Goal: Task Accomplishment & Management: Complete application form

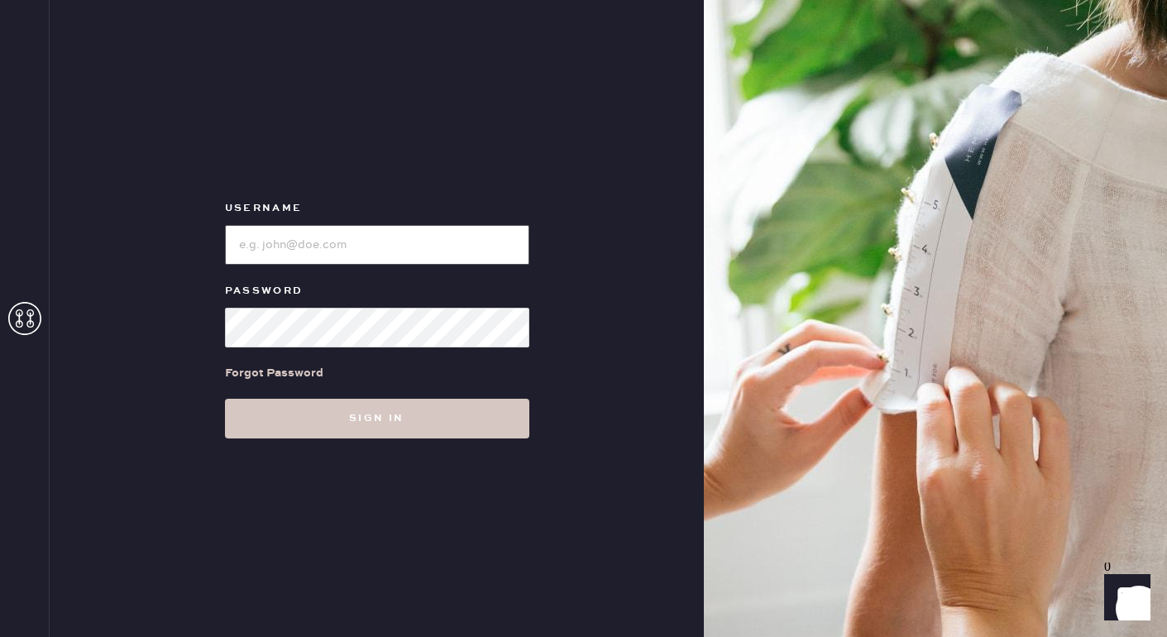
type input "reformationwilliamsburg"
click at [373, 397] on div "Forgot Password" at bounding box center [377, 372] width 304 height 51
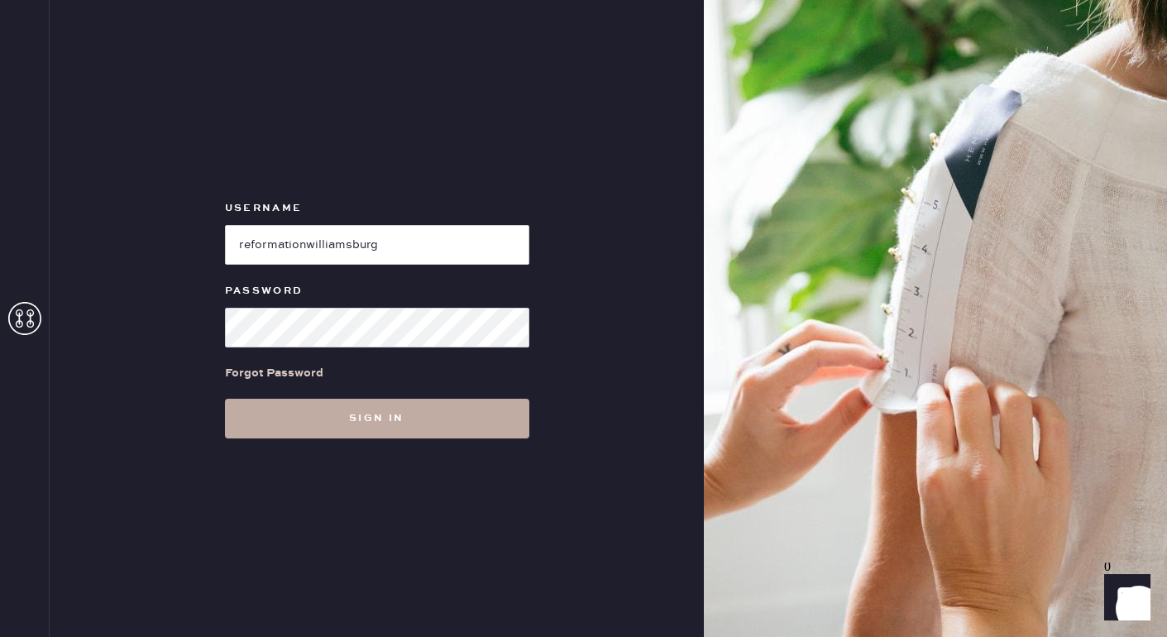
click at [376, 421] on button "Sign in" at bounding box center [377, 419] width 304 height 40
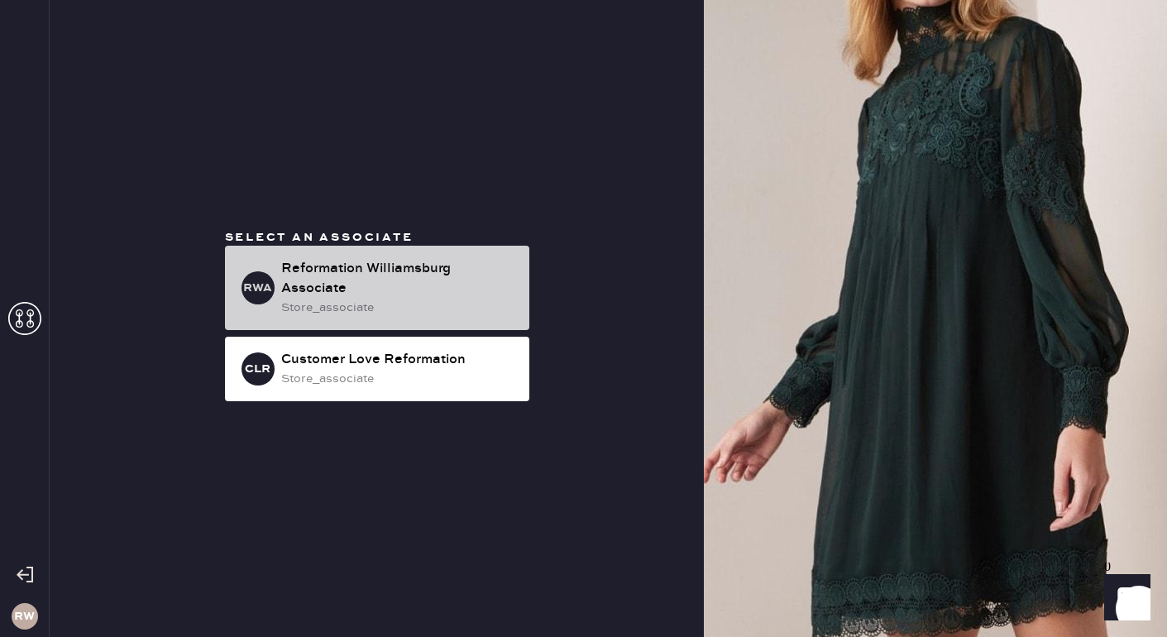
click at [428, 271] on div "Reformation Williamsburg Associate" at bounding box center [398, 279] width 235 height 40
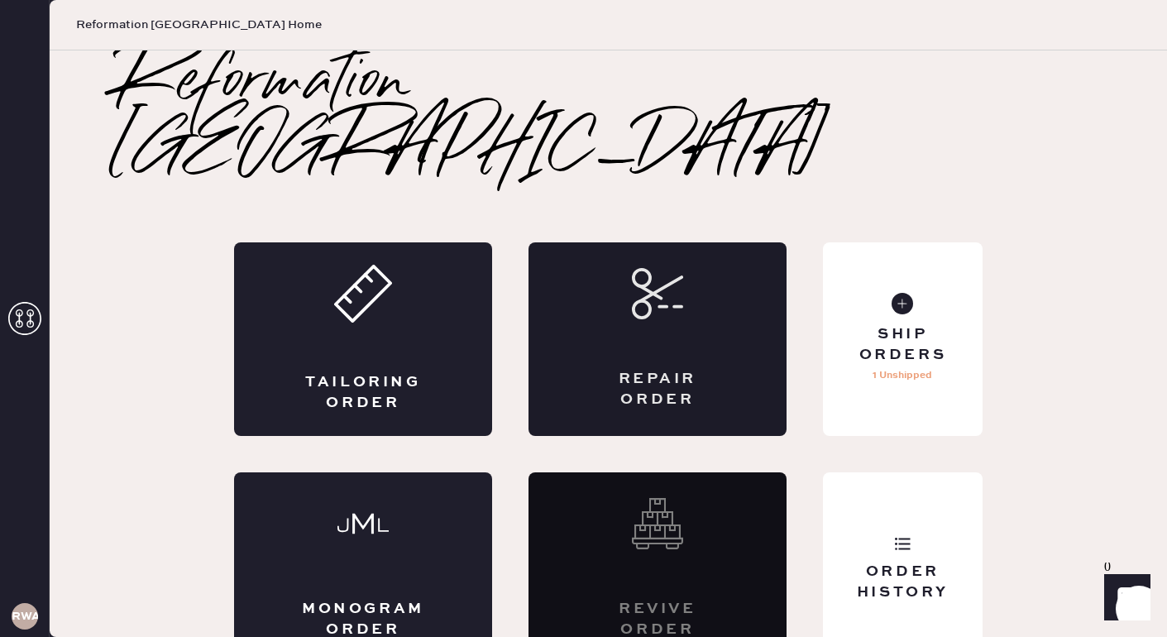
click at [582, 246] on div "Repair Order" at bounding box center [658, 339] width 258 height 194
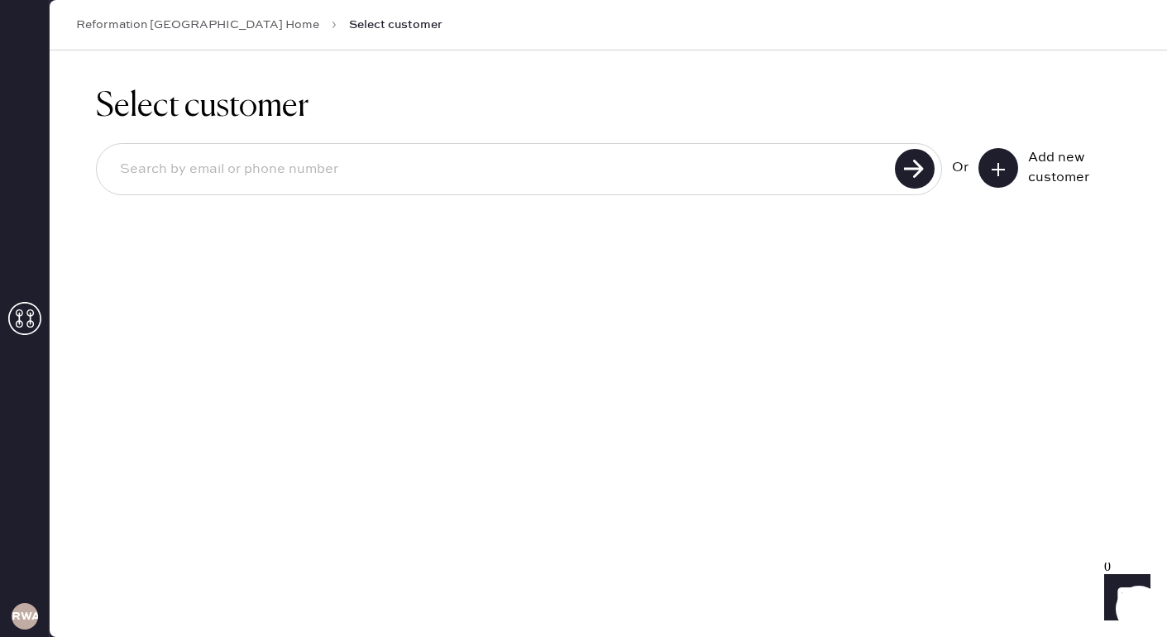
click at [649, 169] on input at bounding box center [498, 170] width 783 height 38
type input "i"
type input "[EMAIL_ADDRESS][DOMAIN_NAME]"
click at [894, 165] on div "[EMAIL_ADDRESS][DOMAIN_NAME]" at bounding box center [519, 169] width 846 height 52
click at [907, 168] on use at bounding box center [915, 169] width 40 height 40
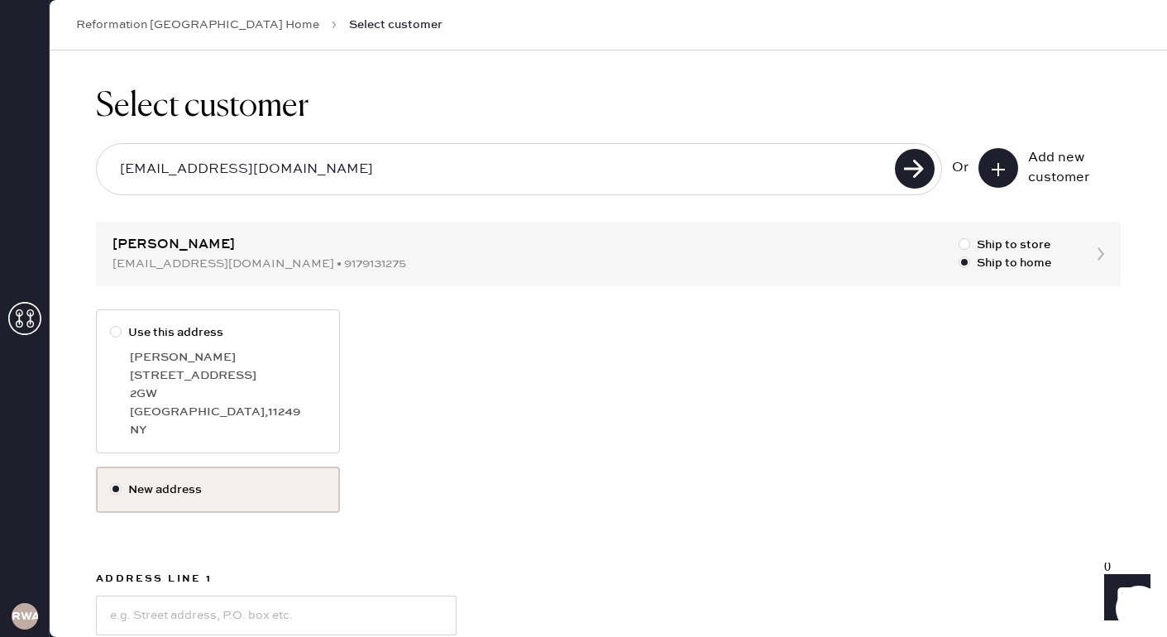
click at [120, 326] on div at bounding box center [119, 332] width 18 height 18
click at [111, 324] on input "Use this address" at bounding box center [110, 323] width 1 height 1
radio input "true"
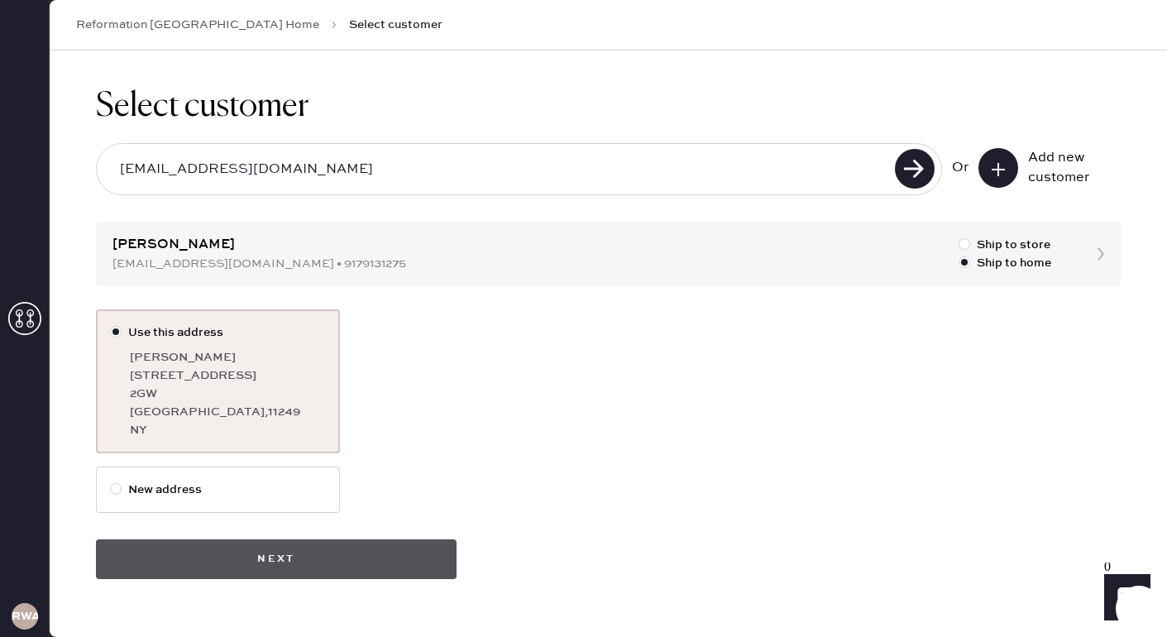
click at [309, 561] on button "Next" at bounding box center [276, 559] width 361 height 40
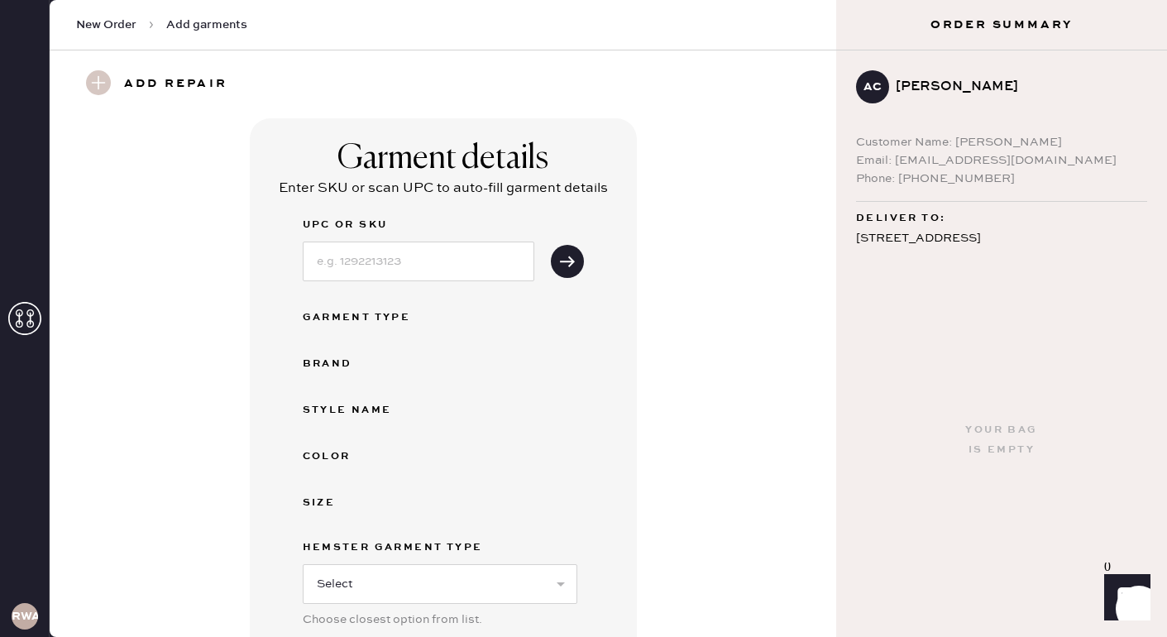
scroll to position [309, 0]
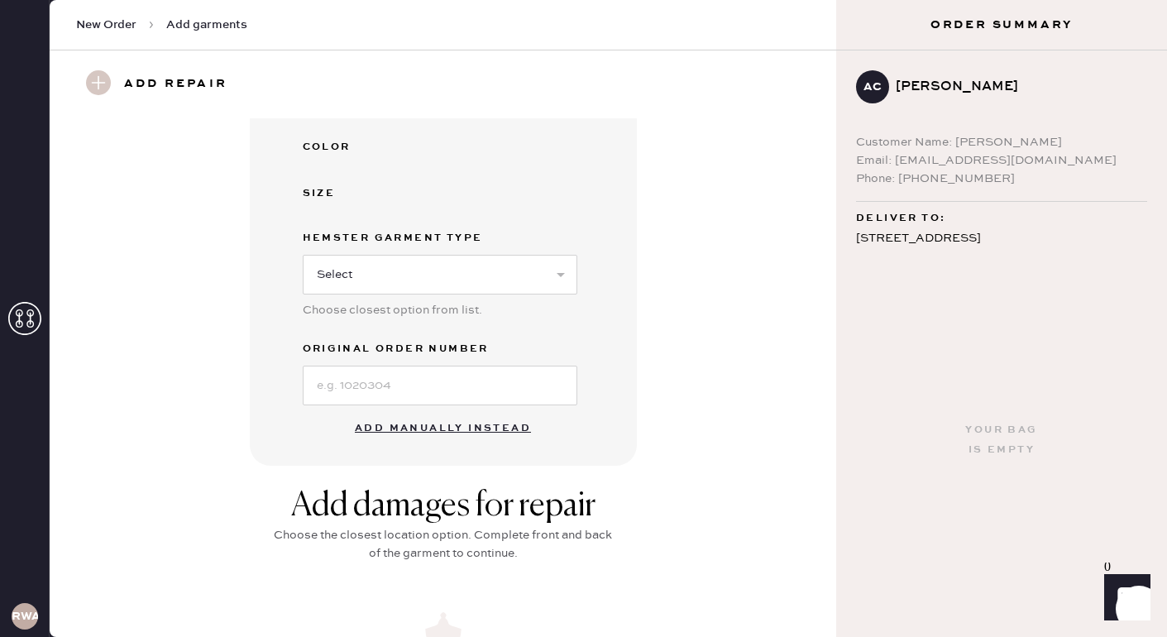
click at [447, 428] on button "Add manually instead" at bounding box center [443, 428] width 196 height 33
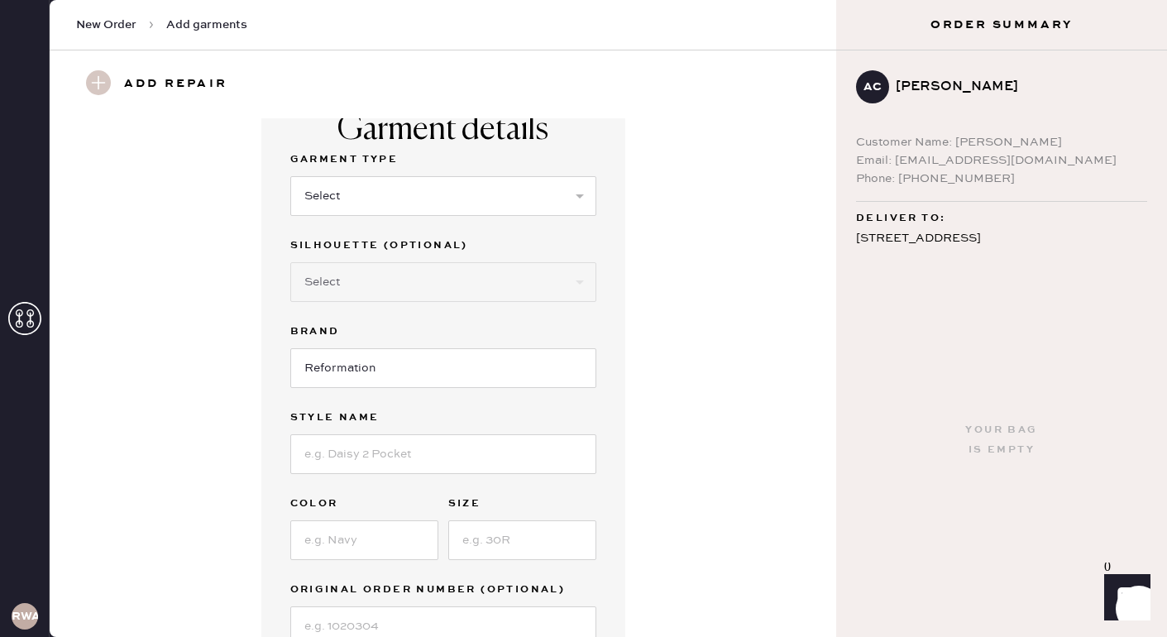
scroll to position [0, 0]
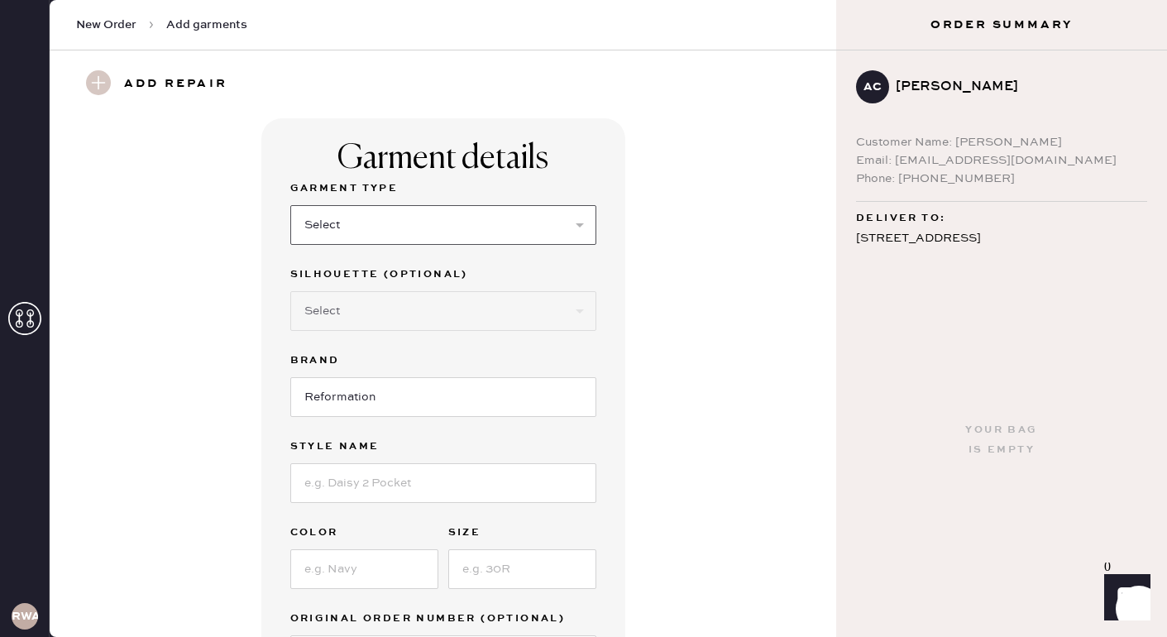
click at [445, 229] on select "Select Basic Skirt Jeans Leggings Pants Shorts Basic Sleeved Dress Basic Sleeve…" at bounding box center [443, 225] width 306 height 40
select select "4"
click at [501, 315] on select "Select Joggers Shorts Cropped Flare Boot Cut Straight Skinny Other" at bounding box center [443, 311] width 306 height 40
select select "13"
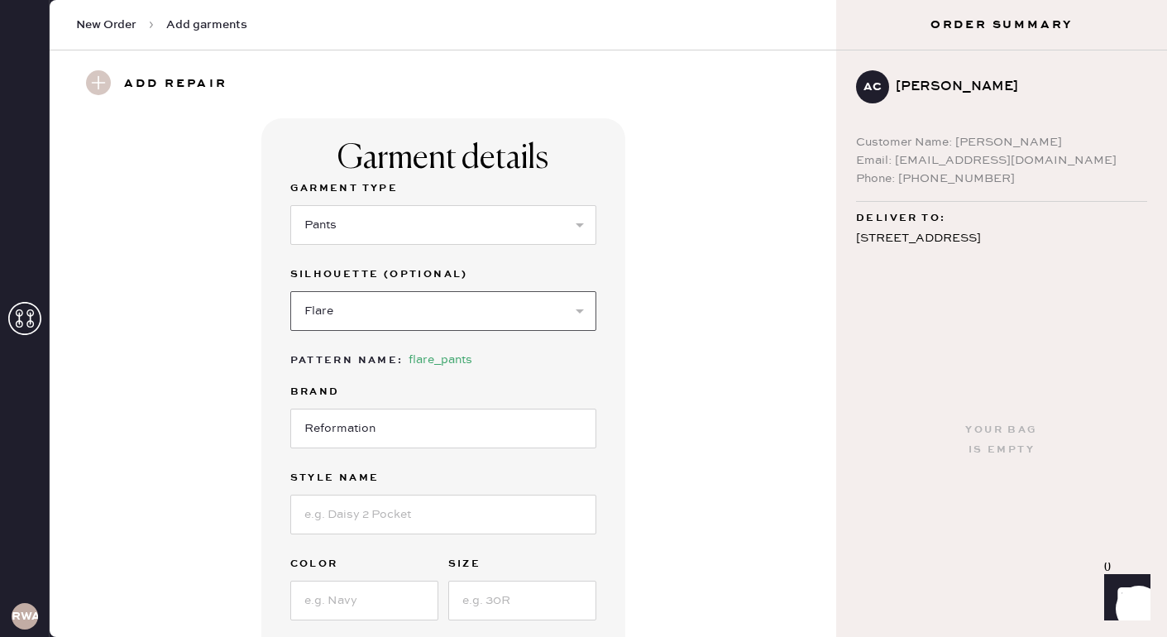
scroll to position [47, 0]
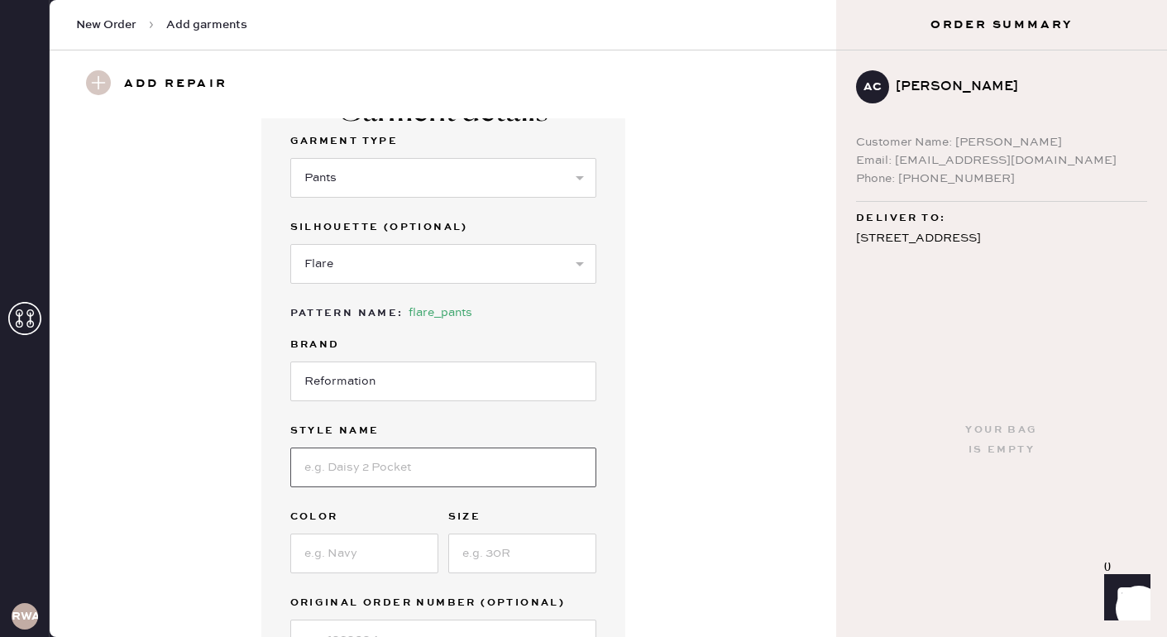
click at [437, 462] on input at bounding box center [443, 468] width 306 height 40
type input "Vida Low Rise Pant"
click at [408, 549] on input at bounding box center [364, 554] width 148 height 40
type input "Mole"
click at [478, 555] on input at bounding box center [522, 554] width 148 height 40
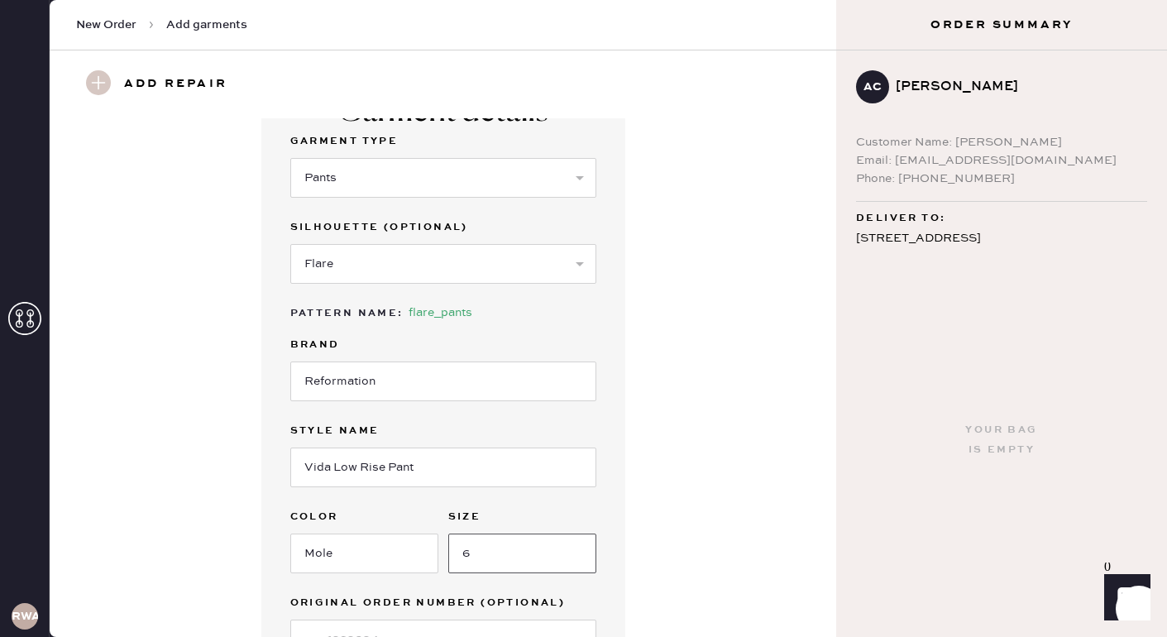
type input "6"
click at [668, 588] on div "Garment details Garment Type Select Basic Skirt Jeans Leggings Pants Shorts Bas…" at bounding box center [442, 392] width 727 height 642
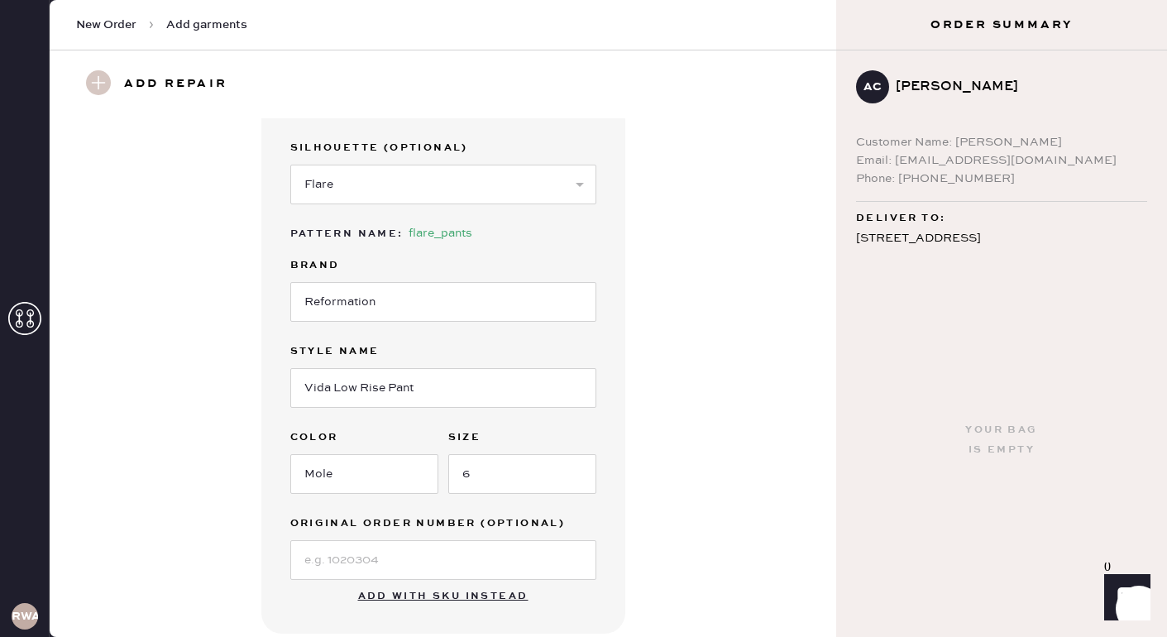
scroll to position [248, 0]
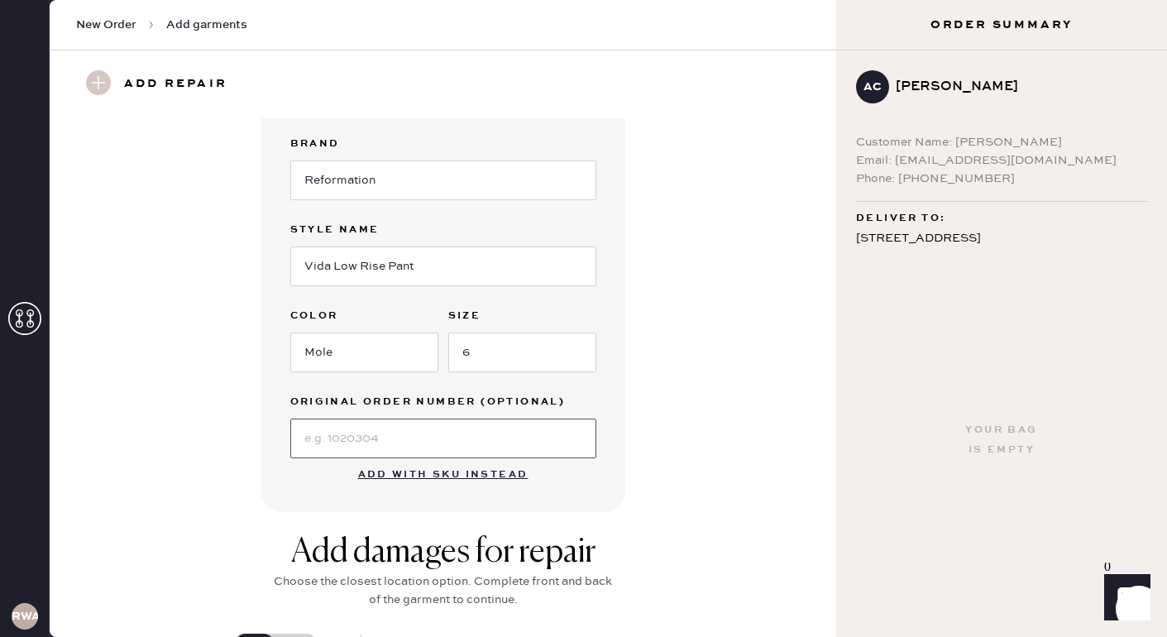
click at [500, 440] on input at bounding box center [443, 439] width 306 height 40
type input "N/A"
click at [762, 459] on div "Garment details Garment Type Select Basic Skirt Jeans Leggings Pants Shorts Bas…" at bounding box center [442, 191] width 727 height 642
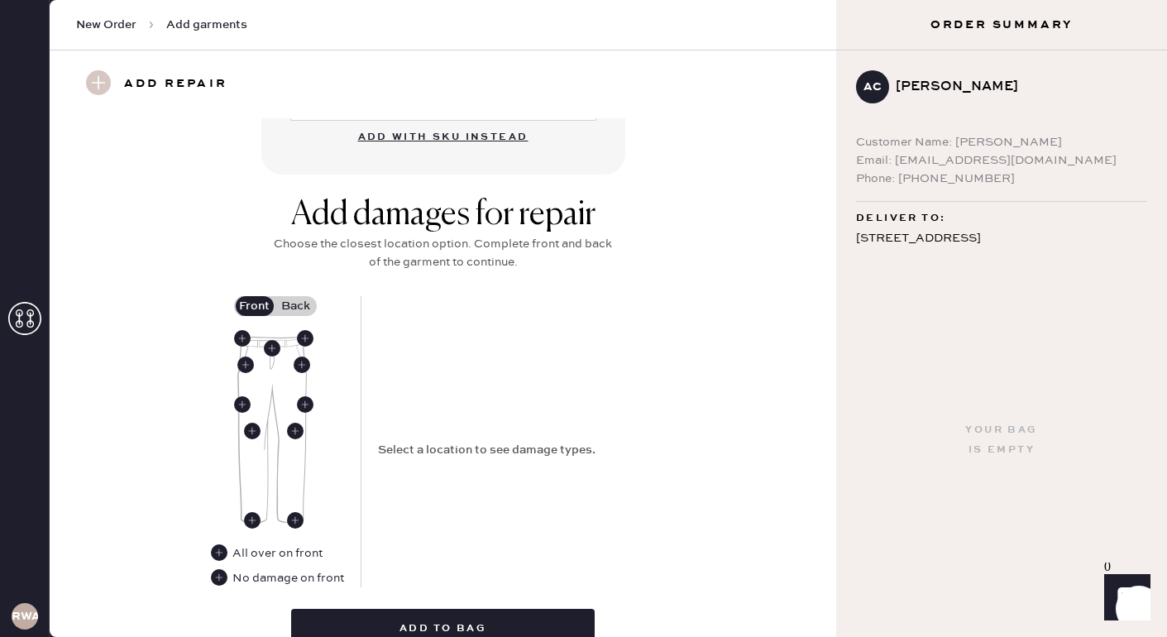
scroll to position [637, 0]
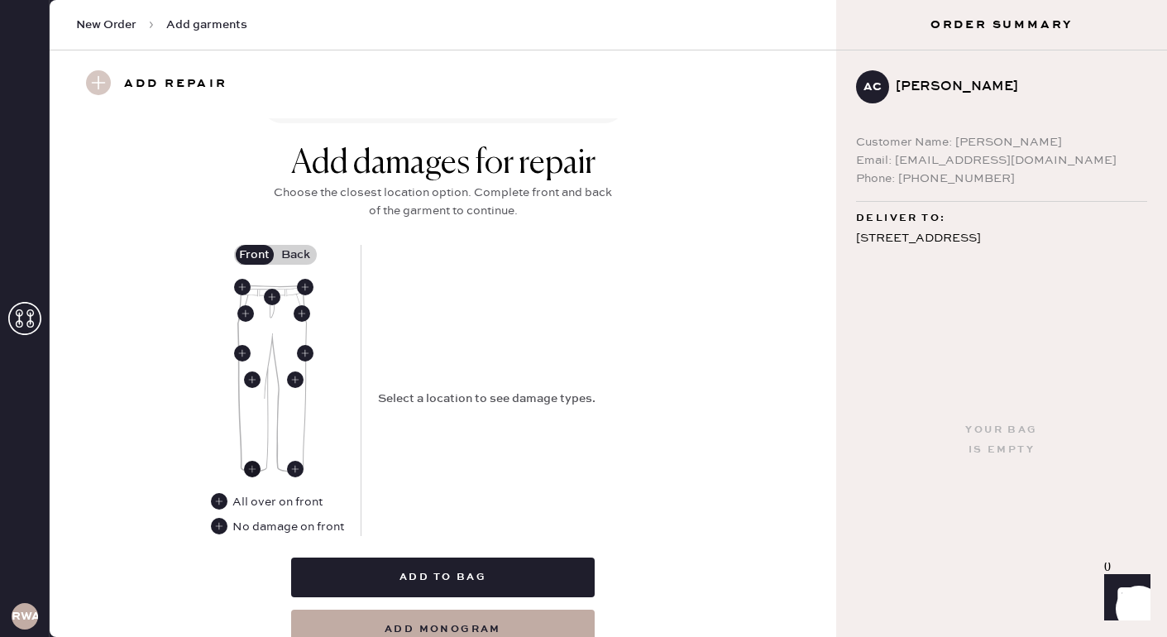
click at [256, 467] on use at bounding box center [252, 469] width 17 height 17
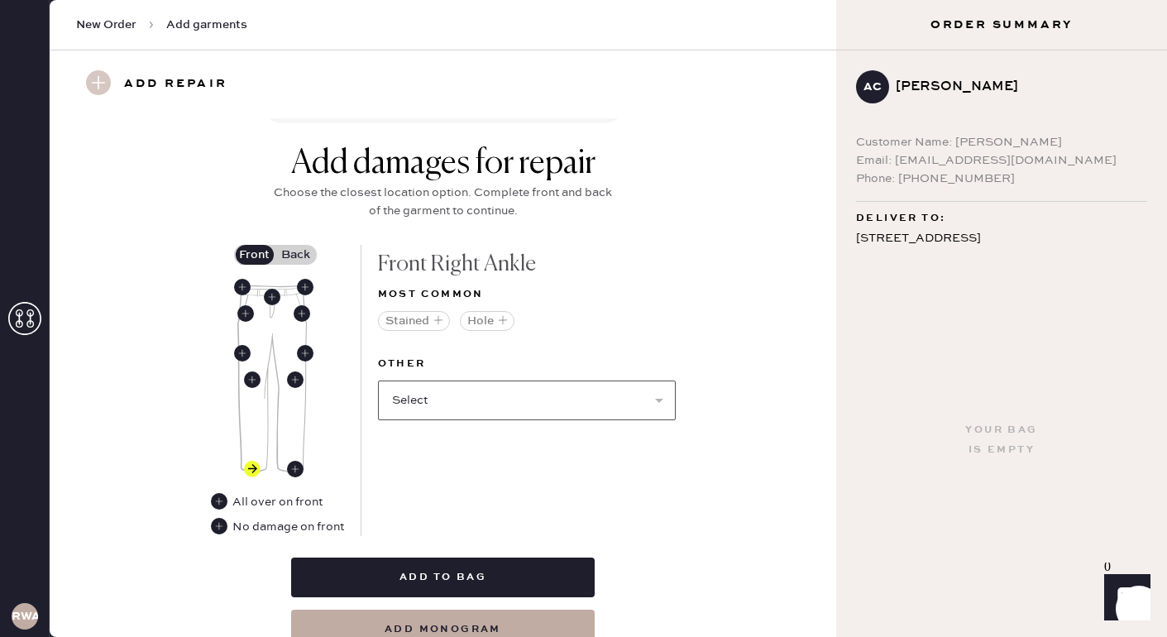
click at [567, 400] on select "Select Broken / Ripped Hem Broken Beads Broken Belt Loop Broken Button Broken E…" at bounding box center [527, 401] width 298 height 40
select select "1756"
click at [676, 492] on div "Add damages for repair Choose the closest location option. Complete front and b…" at bounding box center [442, 396] width 727 height 505
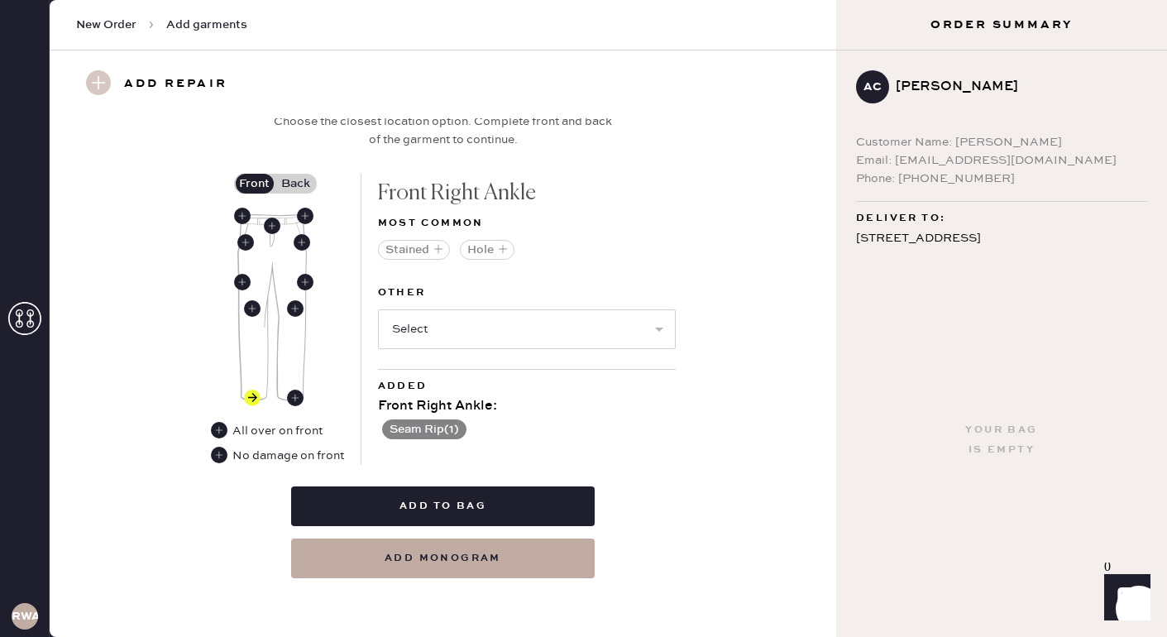
scroll to position [709, 0]
click at [294, 399] on use at bounding box center [295, 397] width 17 height 17
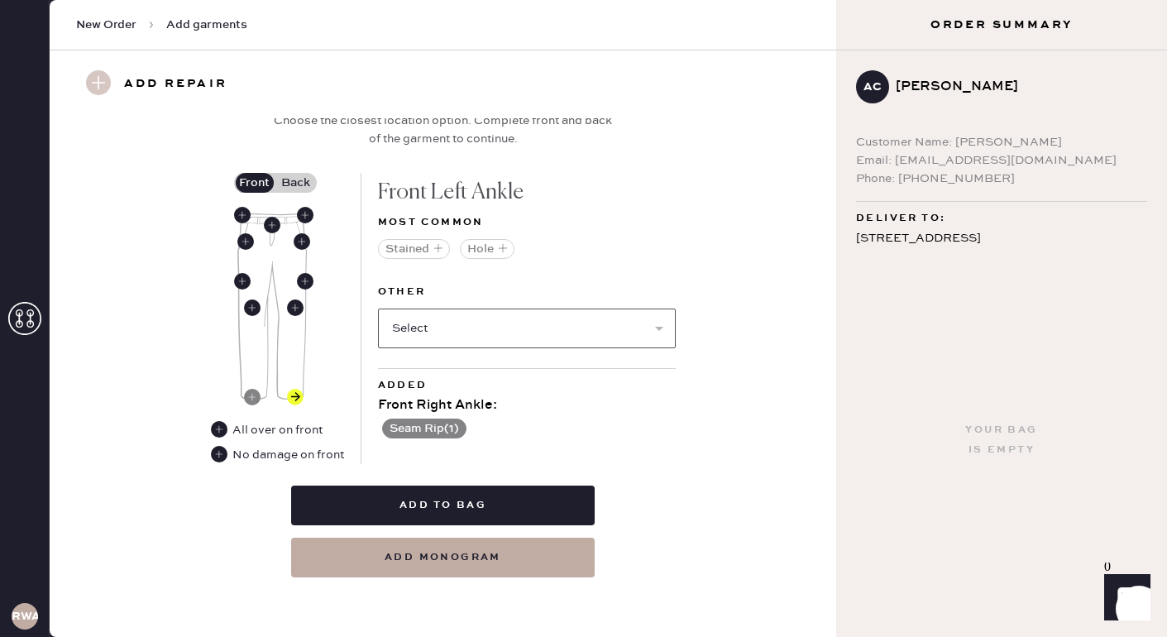
click at [467, 331] on select "Select Broken / Ripped Hem Broken Beads Broken Belt Loop Broken Button Broken E…" at bounding box center [527, 329] width 298 height 40
select select "1756"
select select
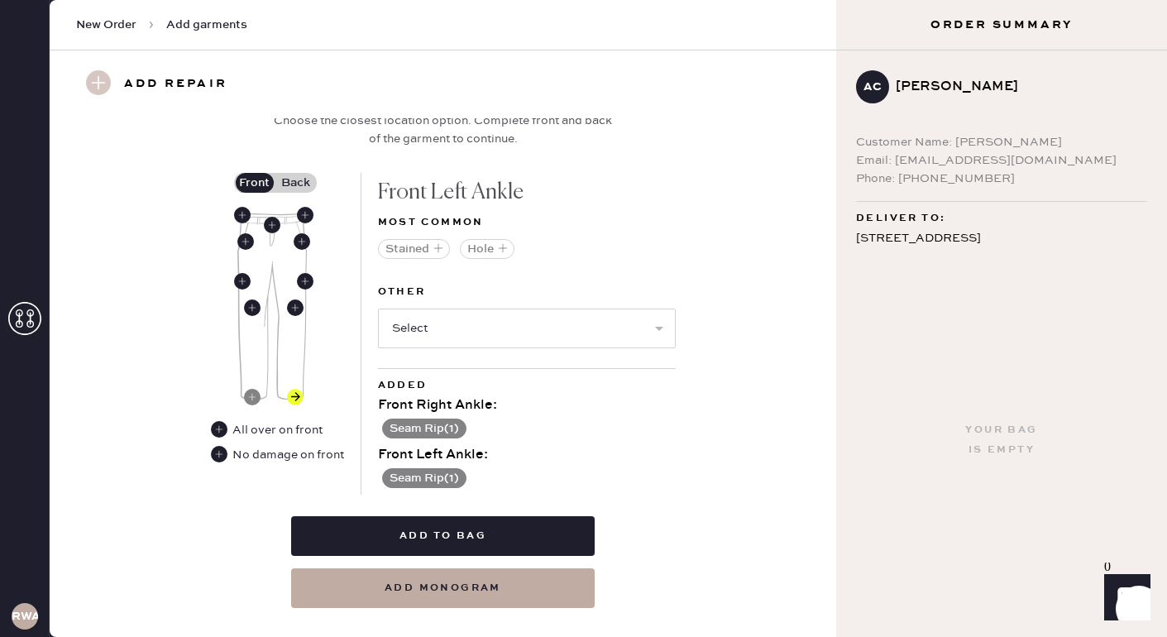
click at [688, 462] on div "Add damages for repair Choose the closest location option. Complete front and b…" at bounding box center [442, 340] width 727 height 536
click at [291, 181] on label "Back" at bounding box center [295, 183] width 41 height 20
click at [296, 183] on input "Back" at bounding box center [296, 183] width 0 height 0
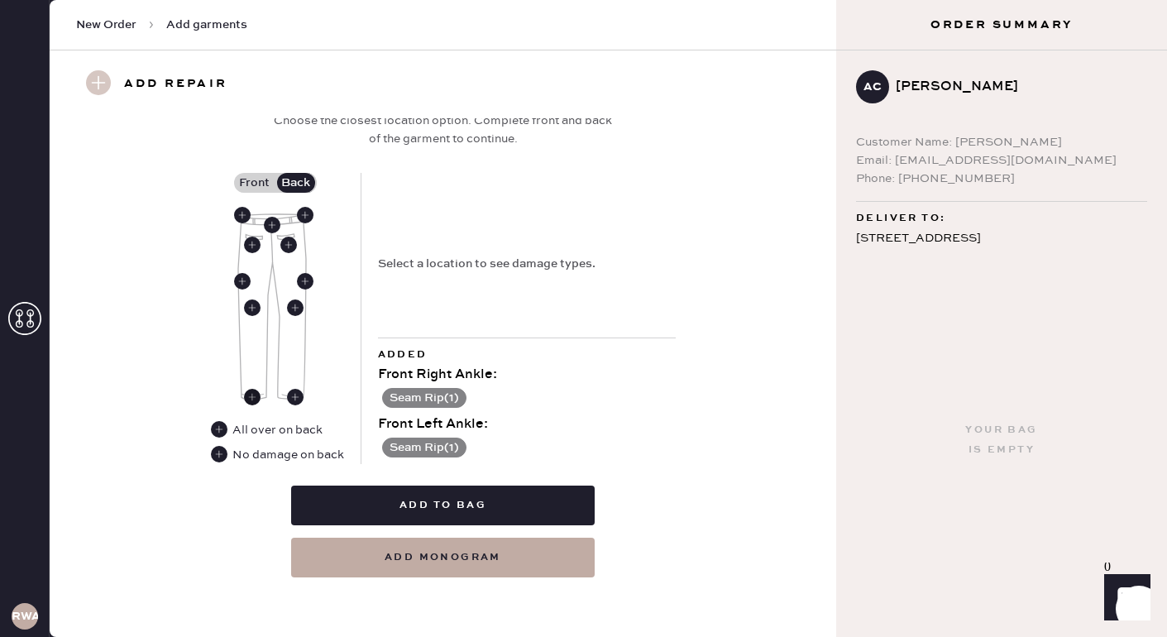
click at [252, 400] on use at bounding box center [252, 397] width 17 height 17
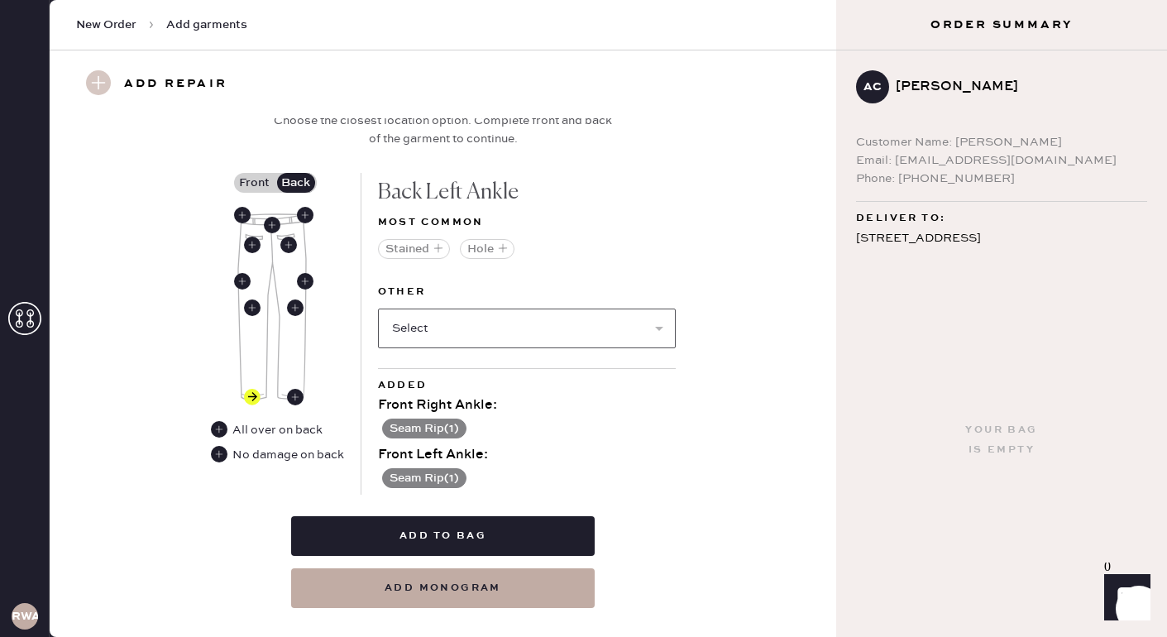
click at [456, 328] on select "Select Broken / Ripped Hem Broken Beads Broken Belt Loop Broken Button Broken E…" at bounding box center [527, 329] width 298 height 40
select select "1756"
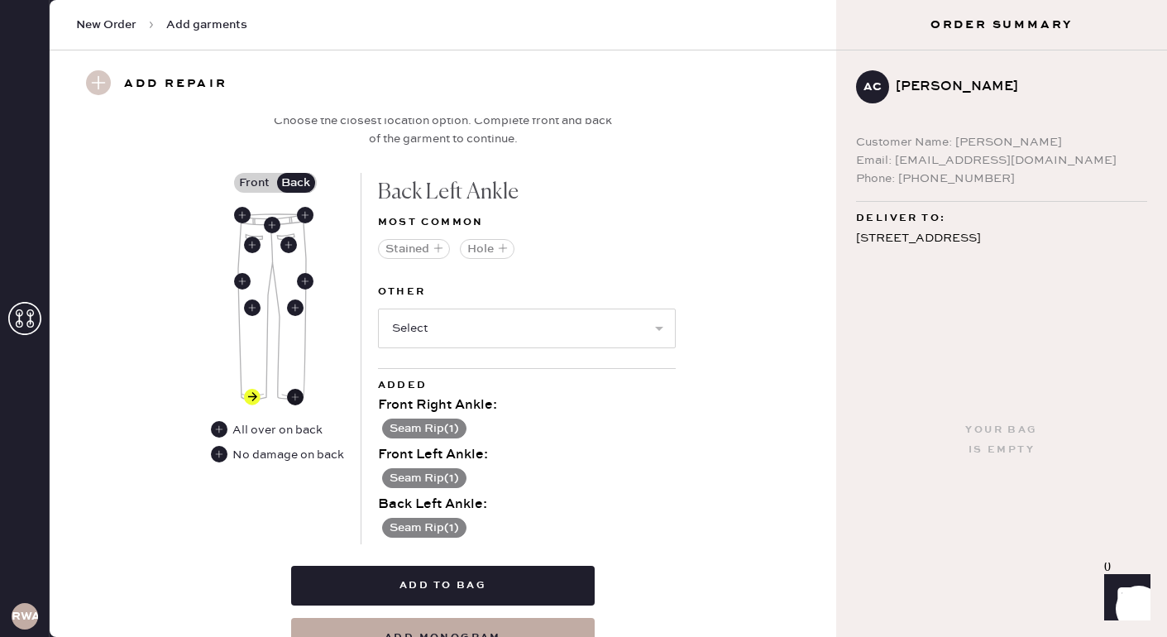
click at [297, 393] on use at bounding box center [295, 397] width 17 height 17
click at [510, 332] on select "Select Broken / Ripped Hem Broken Beads Broken Belt Loop Broken Button Broken E…" at bounding box center [527, 329] width 298 height 40
select select "1756"
select select
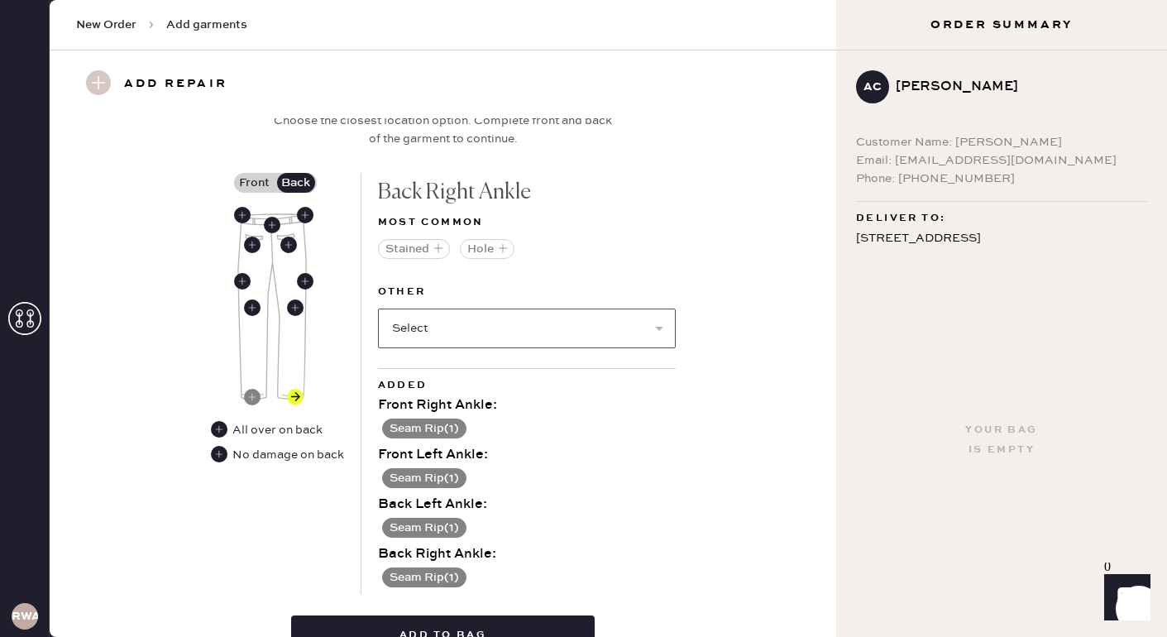
scroll to position [839, 0]
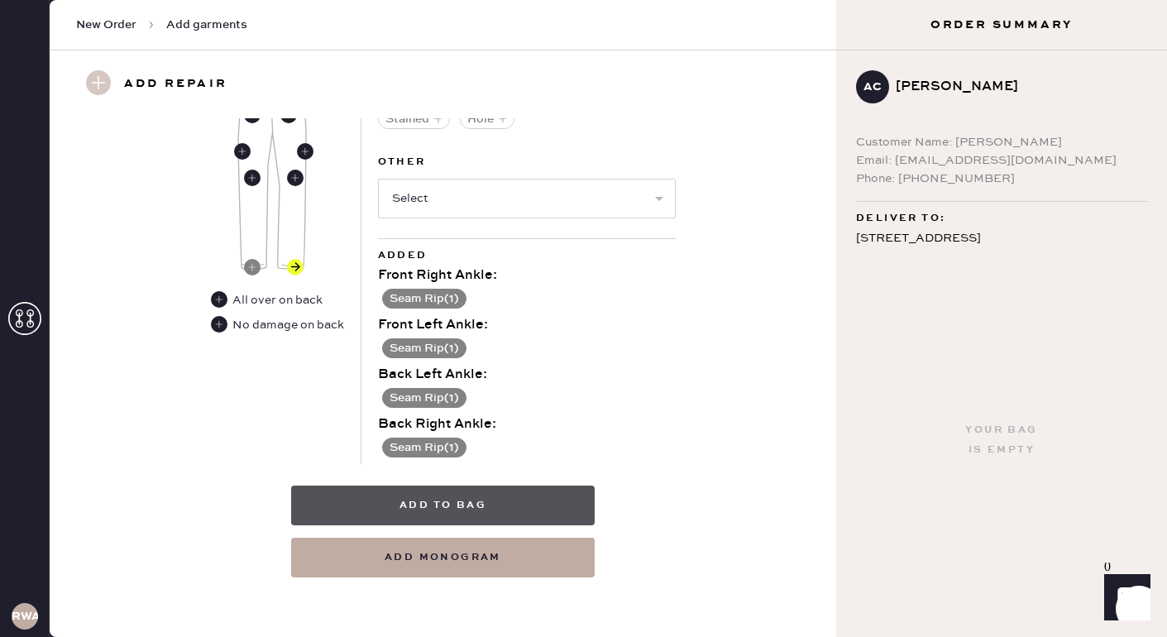
click at [543, 510] on button "Add to bag" at bounding box center [443, 506] width 304 height 40
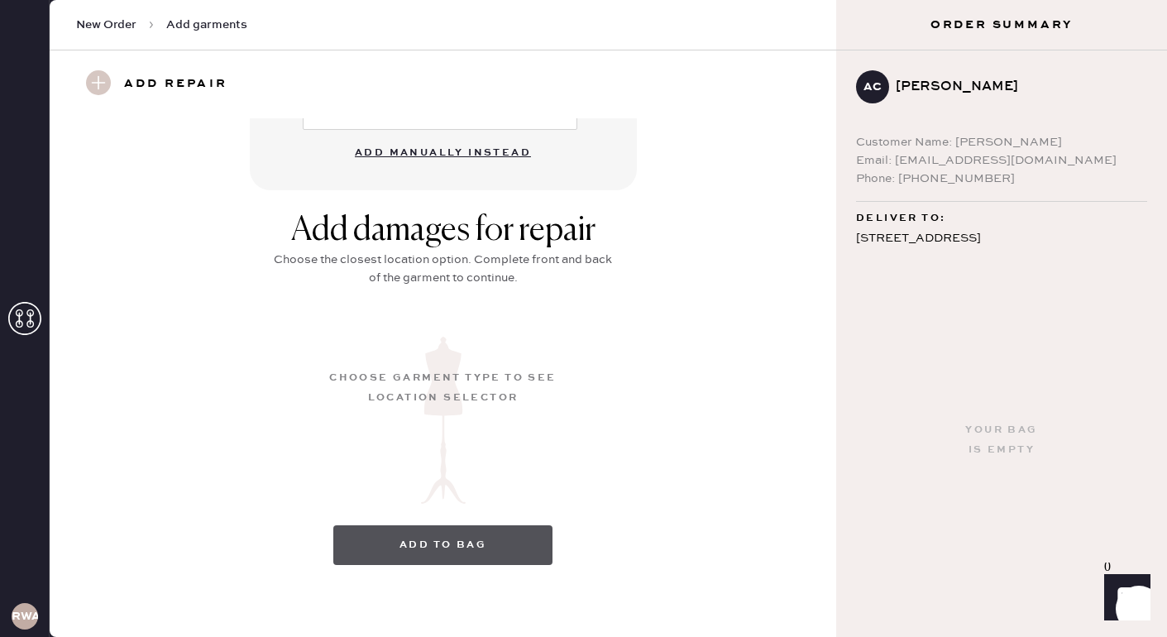
scroll to position [177, 0]
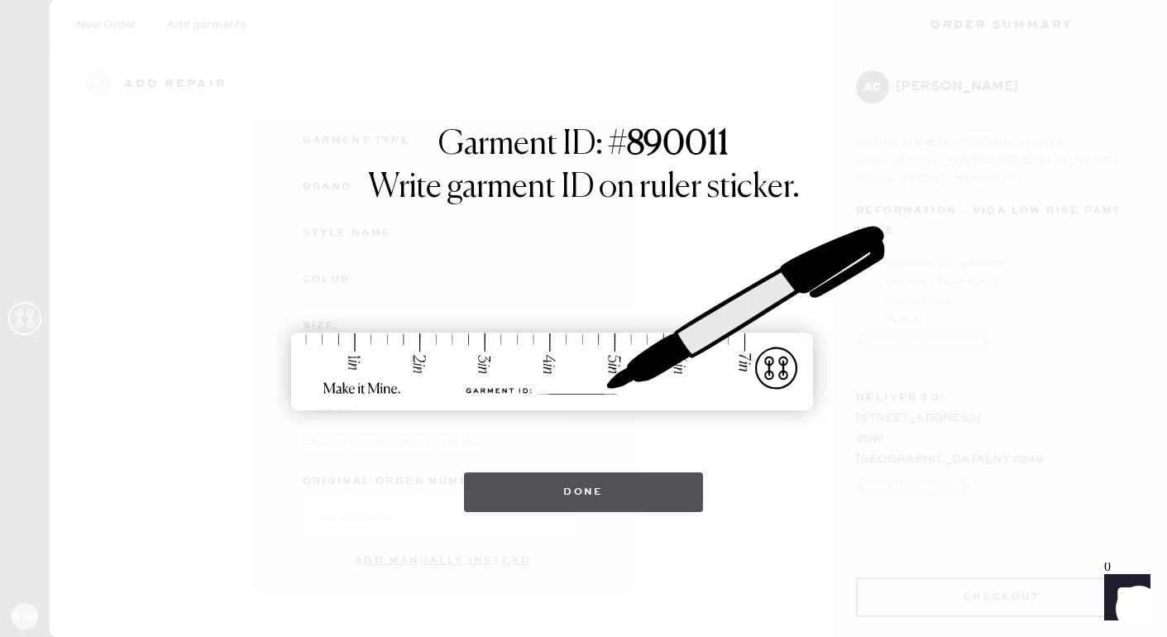
click at [597, 486] on button "Done" at bounding box center [583, 492] width 239 height 40
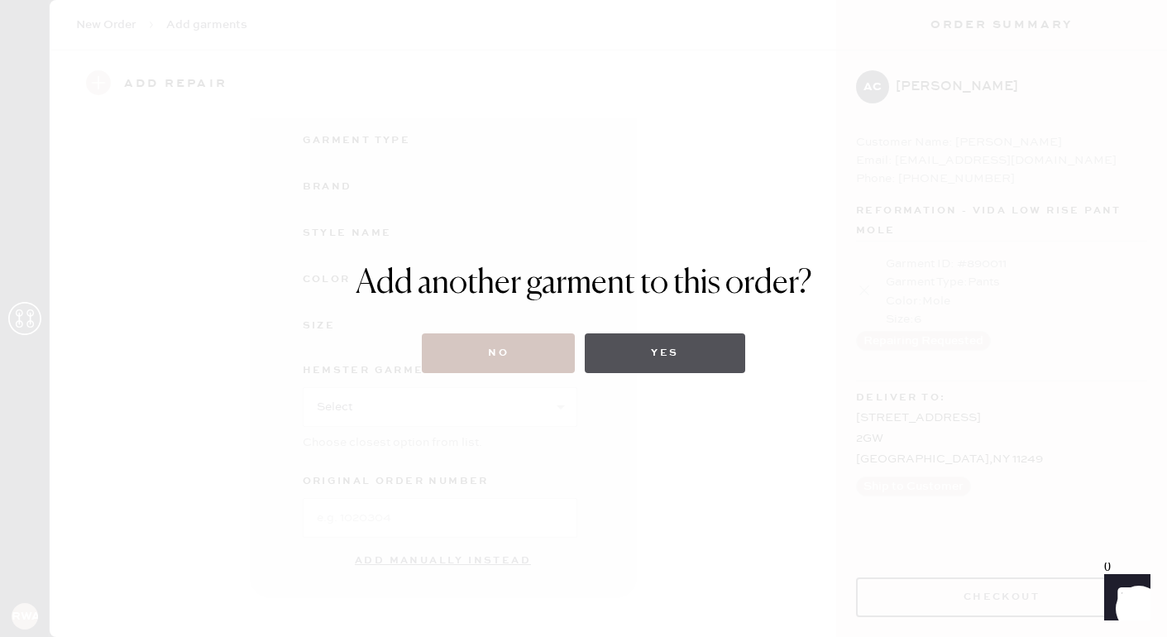
click at [659, 349] on button "Yes" at bounding box center [665, 353] width 160 height 40
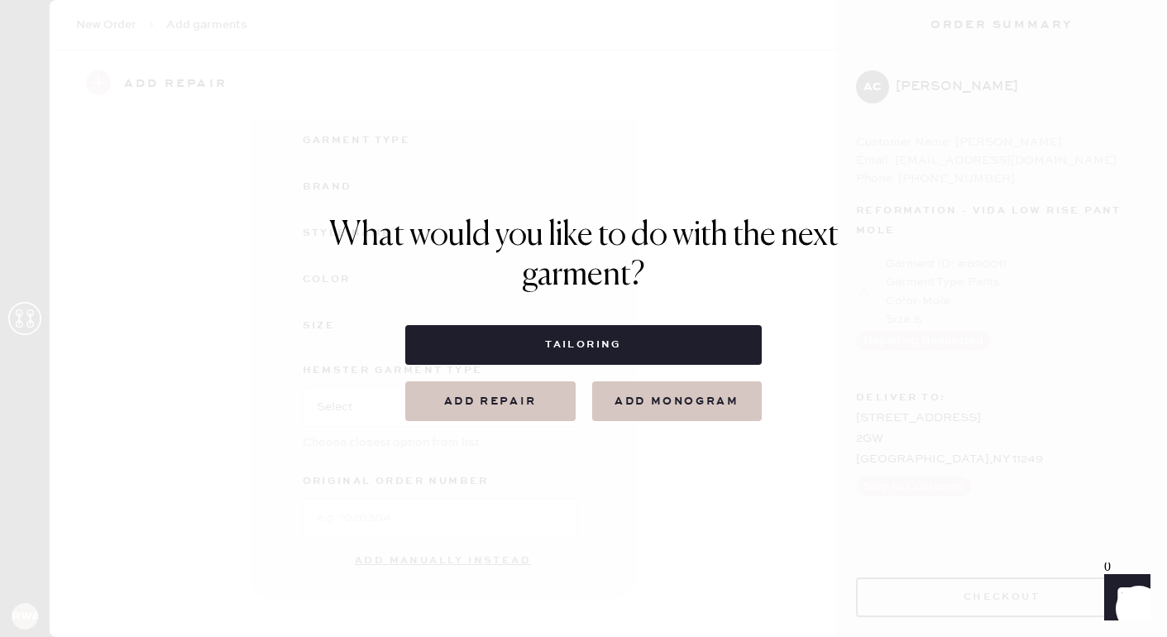
click at [523, 402] on button "Add repair" at bounding box center [490, 401] width 170 height 40
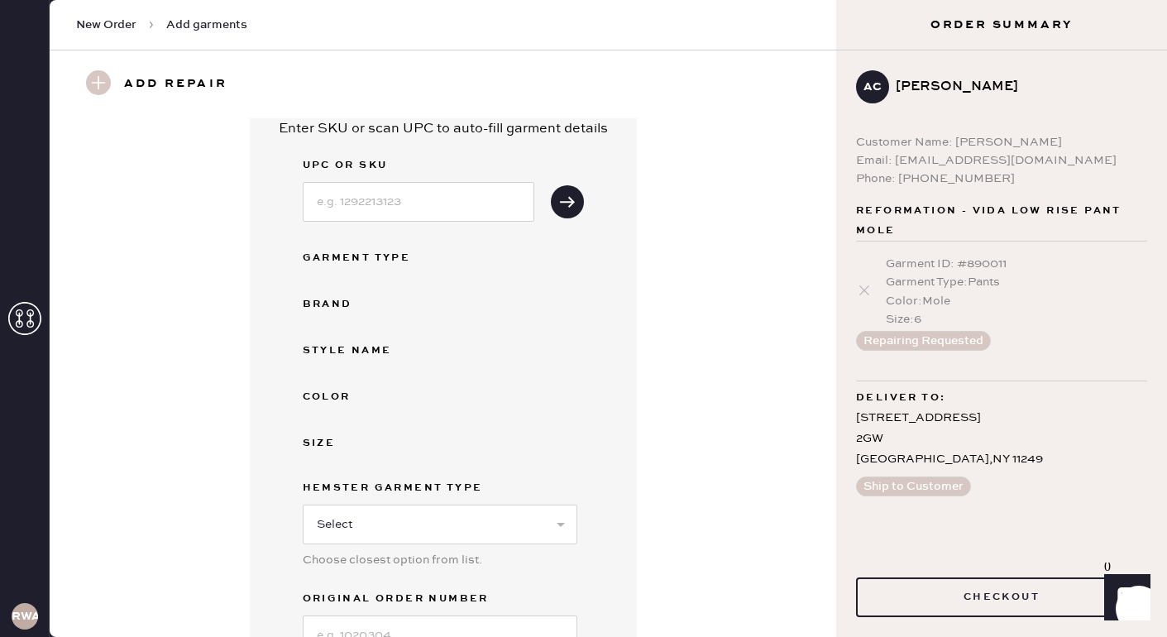
scroll to position [0, 0]
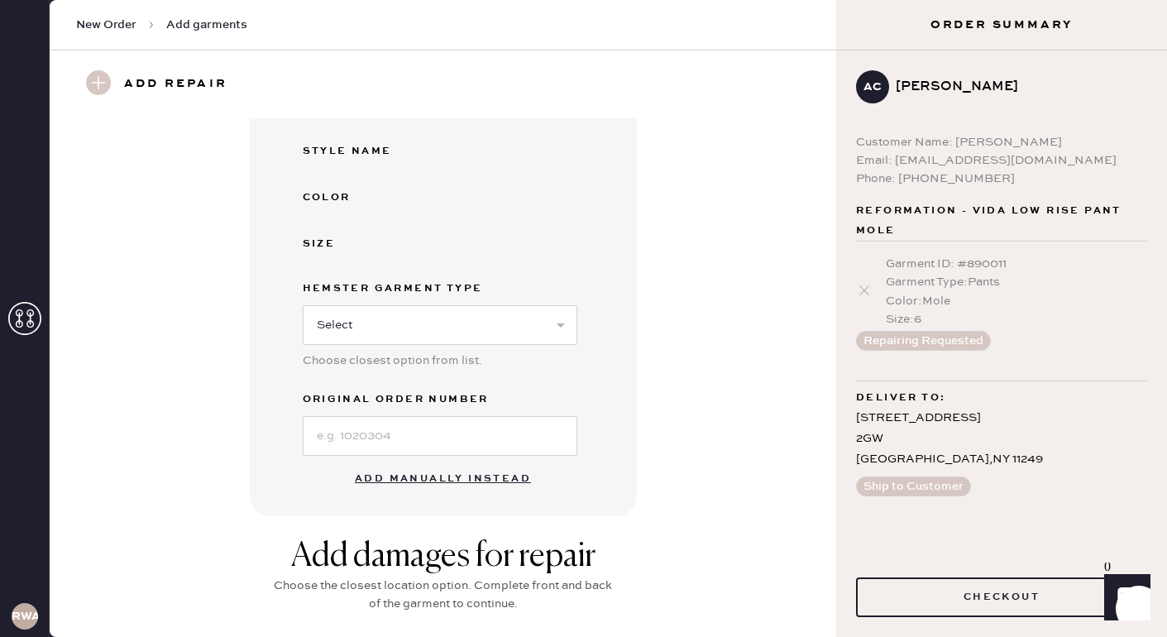
click at [480, 473] on button "Add manually instead" at bounding box center [443, 478] width 196 height 33
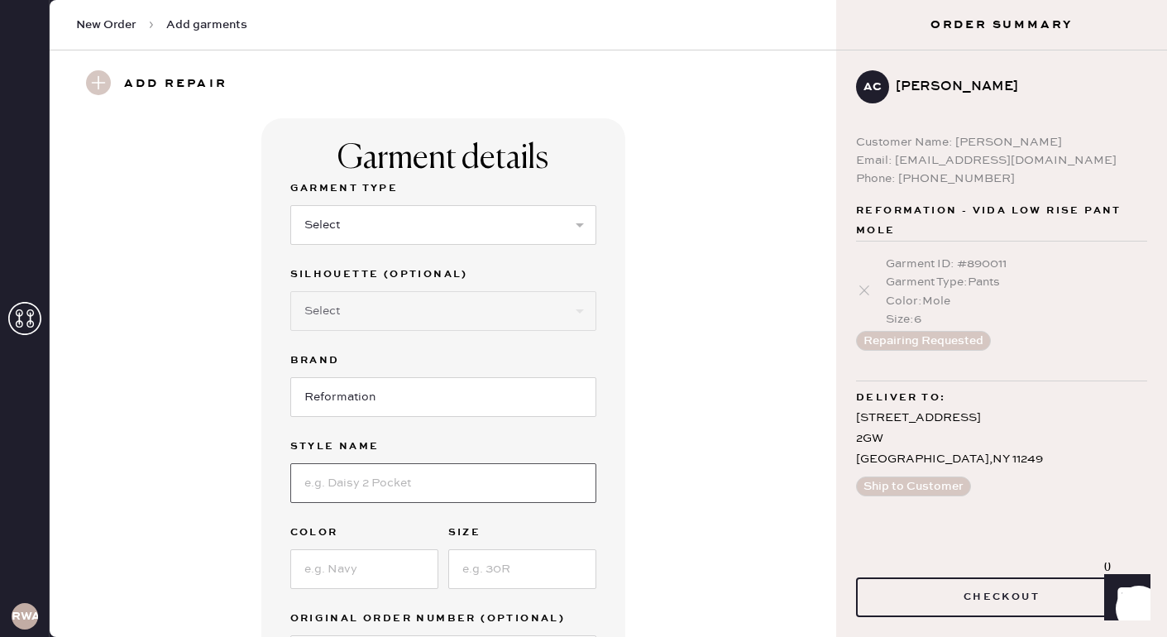
click at [443, 492] on input at bounding box center [443, 483] width 306 height 40
type input "Vida Low Rise Pant"
click at [686, 404] on div "Garment details Garment Type Select Basic Skirt Jeans Leggings Pants Shorts Bas…" at bounding box center [442, 423] width 727 height 610
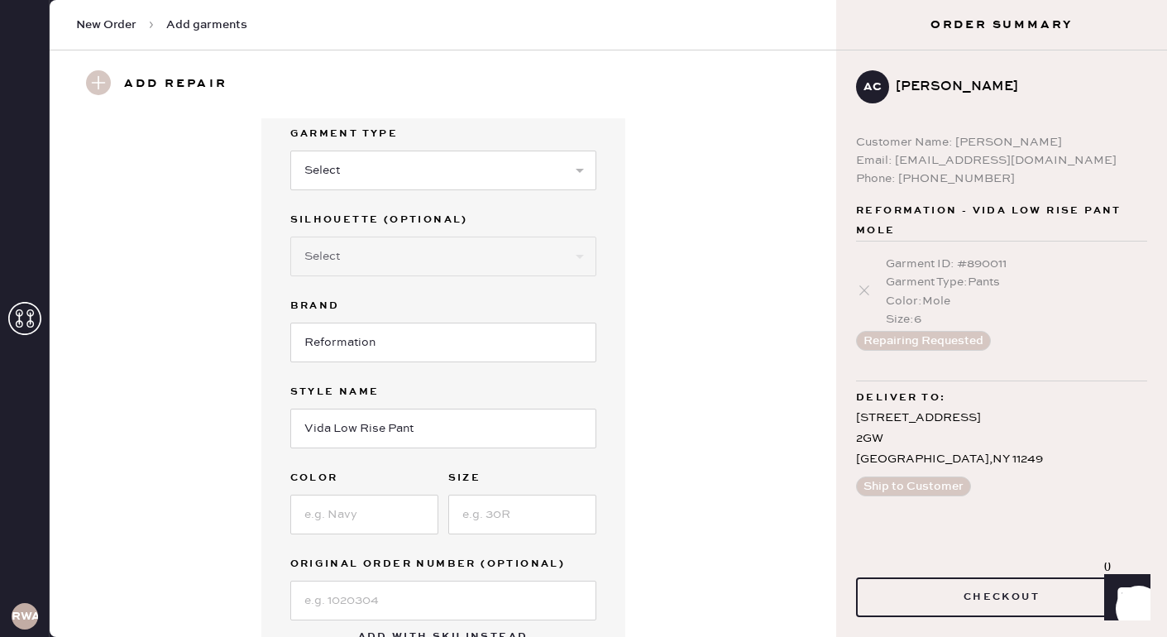
scroll to position [55, 0]
click at [333, 512] on input at bounding box center [364, 514] width 148 height 40
type input "Gray"
click at [515, 508] on input at bounding box center [522, 514] width 148 height 40
type input "6"
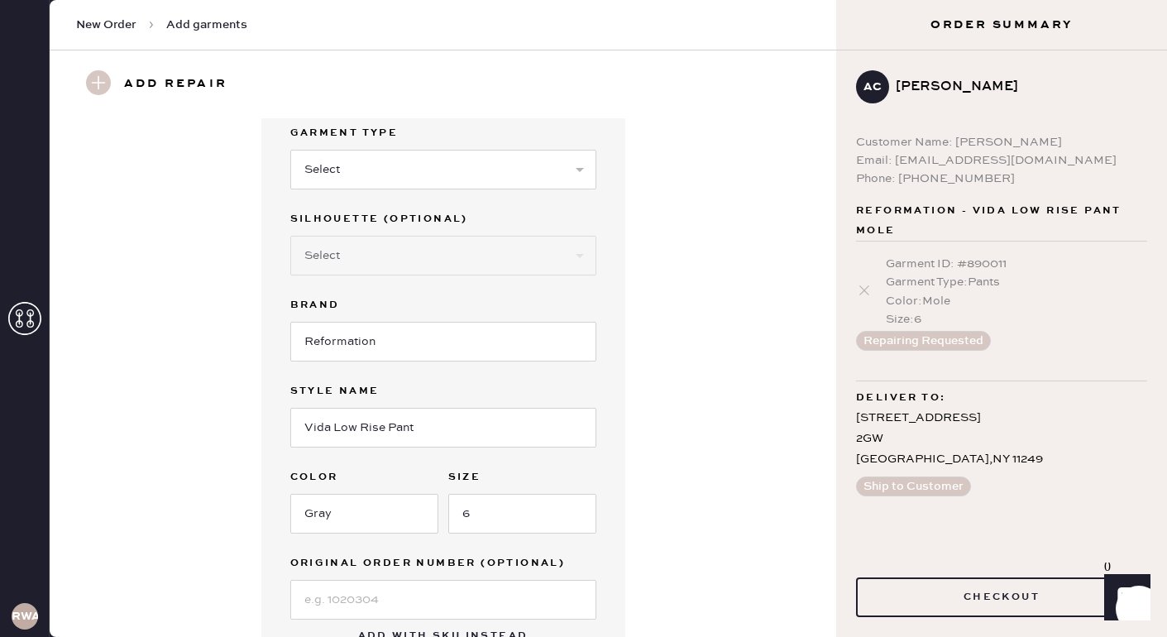
click at [682, 435] on div "Garment details Garment Type Select Basic Skirt Jeans Leggings Pants Shorts Bas…" at bounding box center [442, 368] width 727 height 610
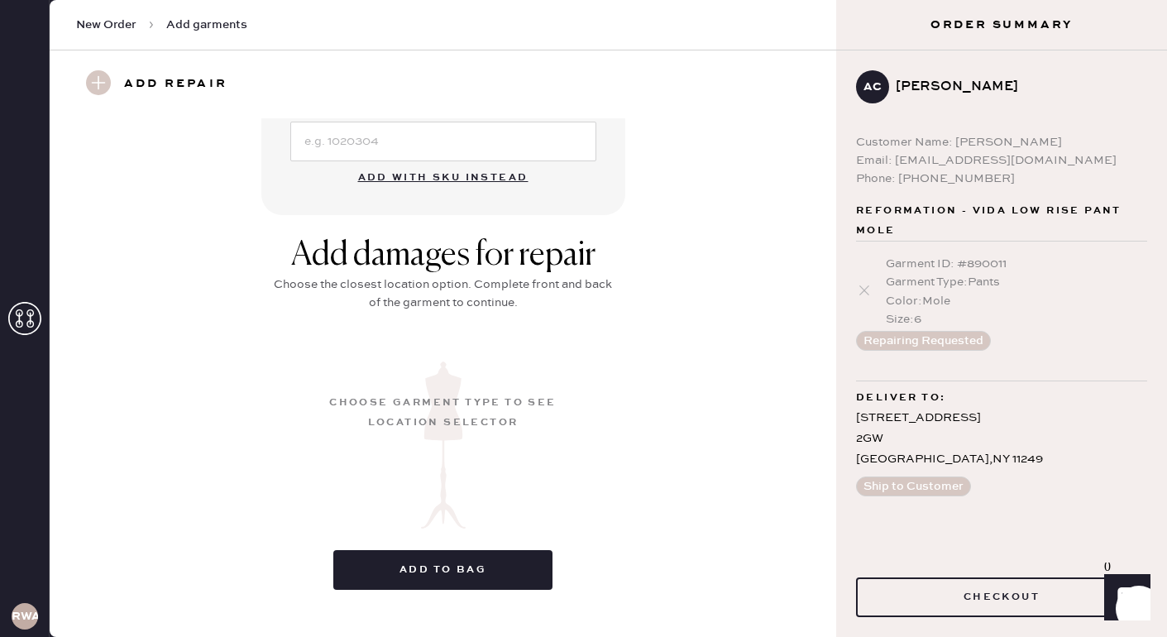
scroll to position [539, 0]
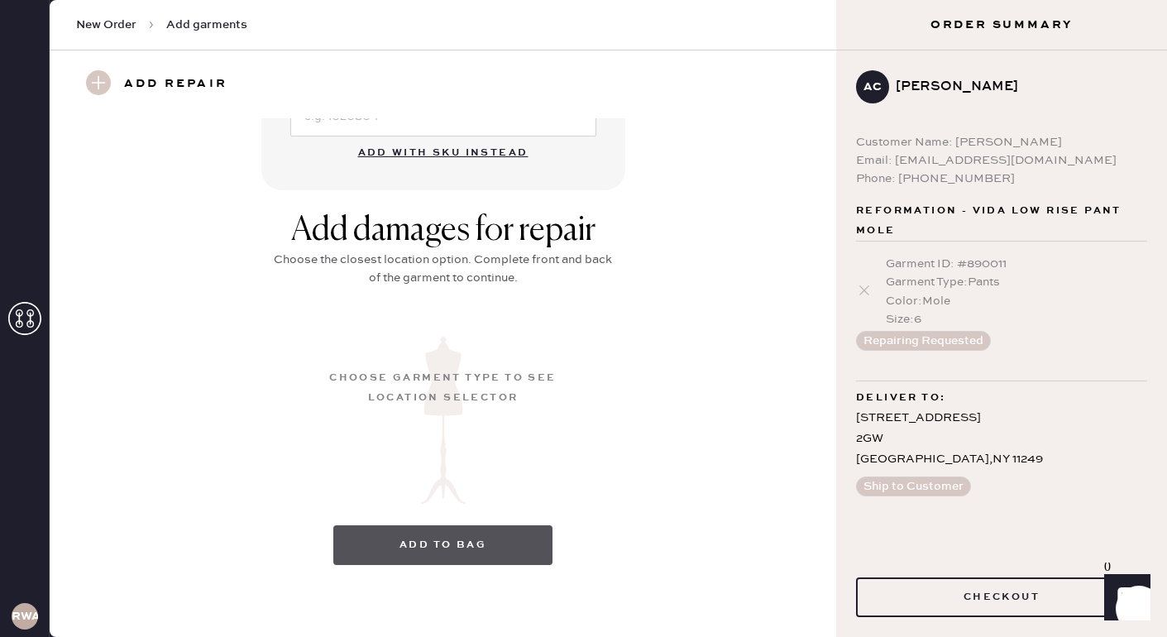
click at [495, 537] on button "Add to bag" at bounding box center [442, 545] width 219 height 40
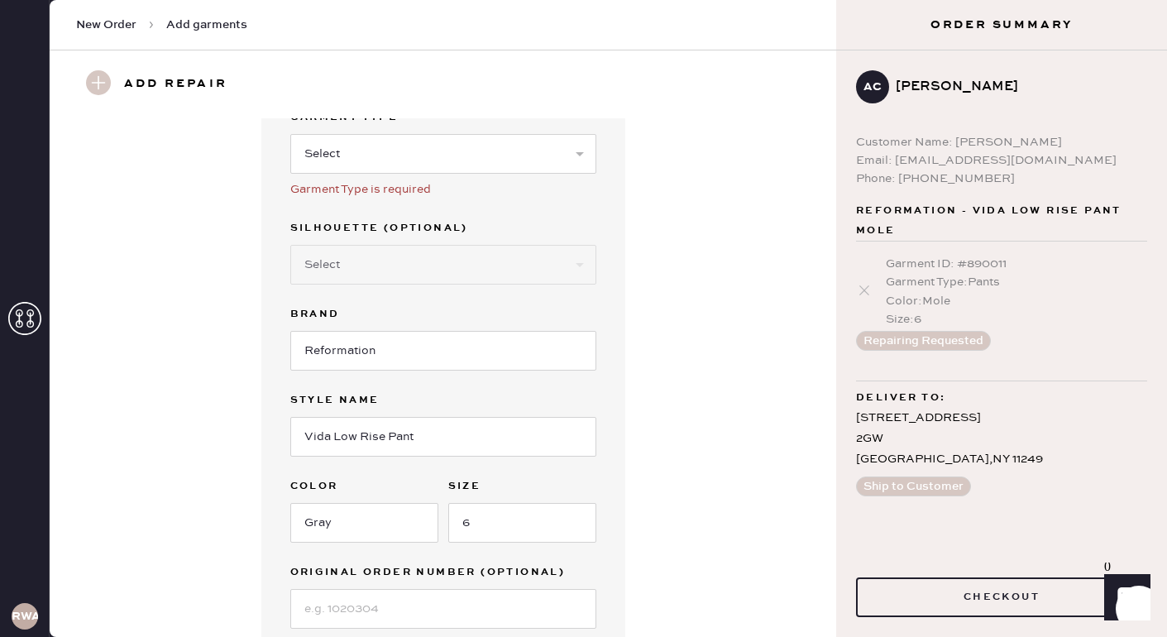
scroll to position [0, 0]
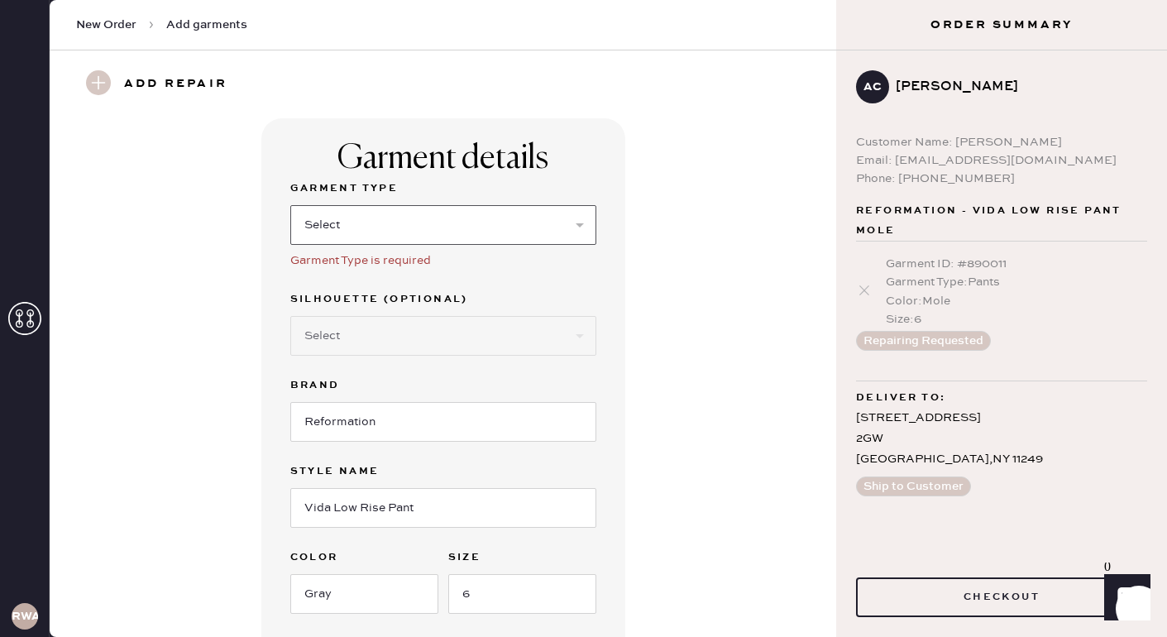
click at [496, 218] on select "Select Basic Skirt Jeans Leggings Pants Shorts Basic Sleeved Dress Basic Sleeve…" at bounding box center [443, 225] width 306 height 40
select select "4"
click at [691, 349] on div "Garment details Garment Type Select Basic Skirt Jeans Leggings Pants Shorts Bas…" at bounding box center [442, 435] width 727 height 635
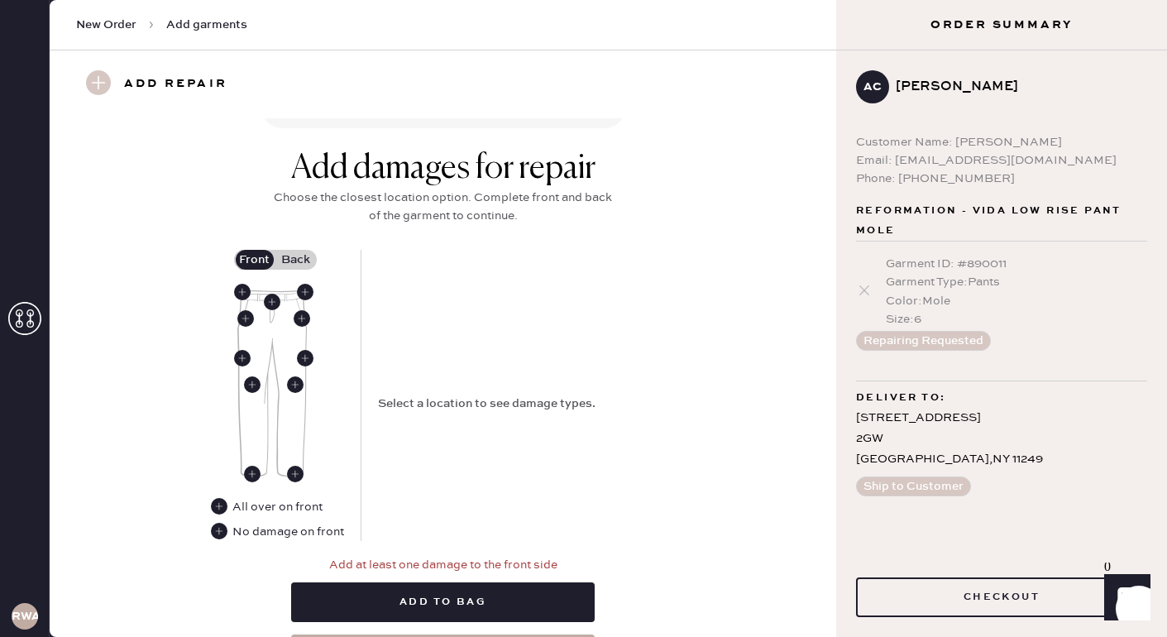
scroll to position [649, 0]
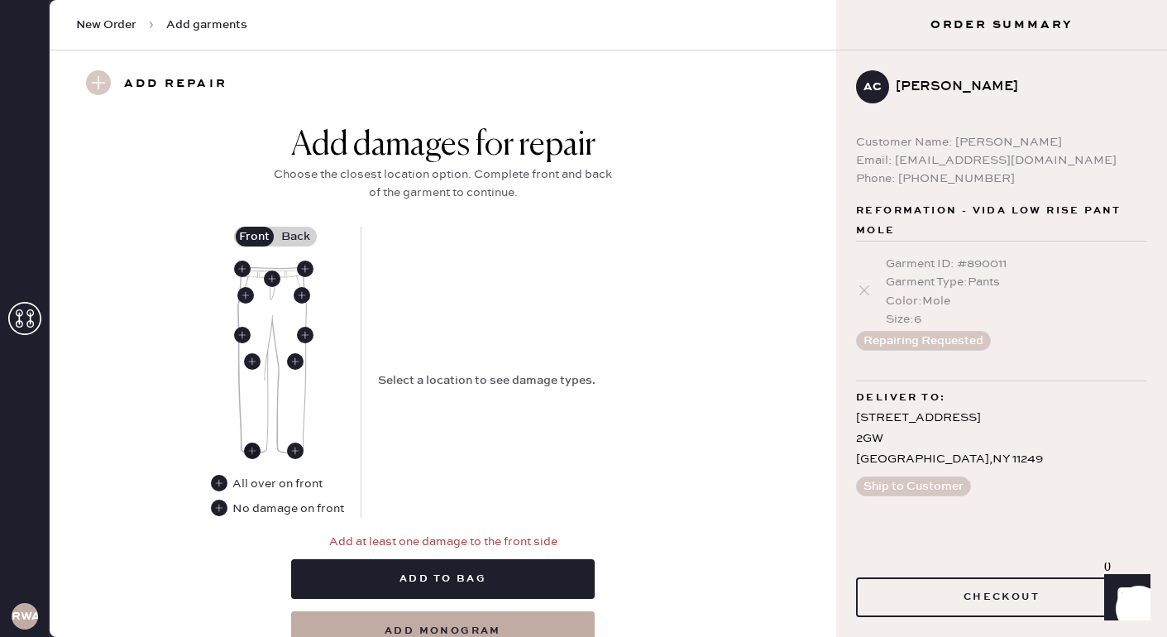
click at [247, 452] on use at bounding box center [252, 451] width 17 height 17
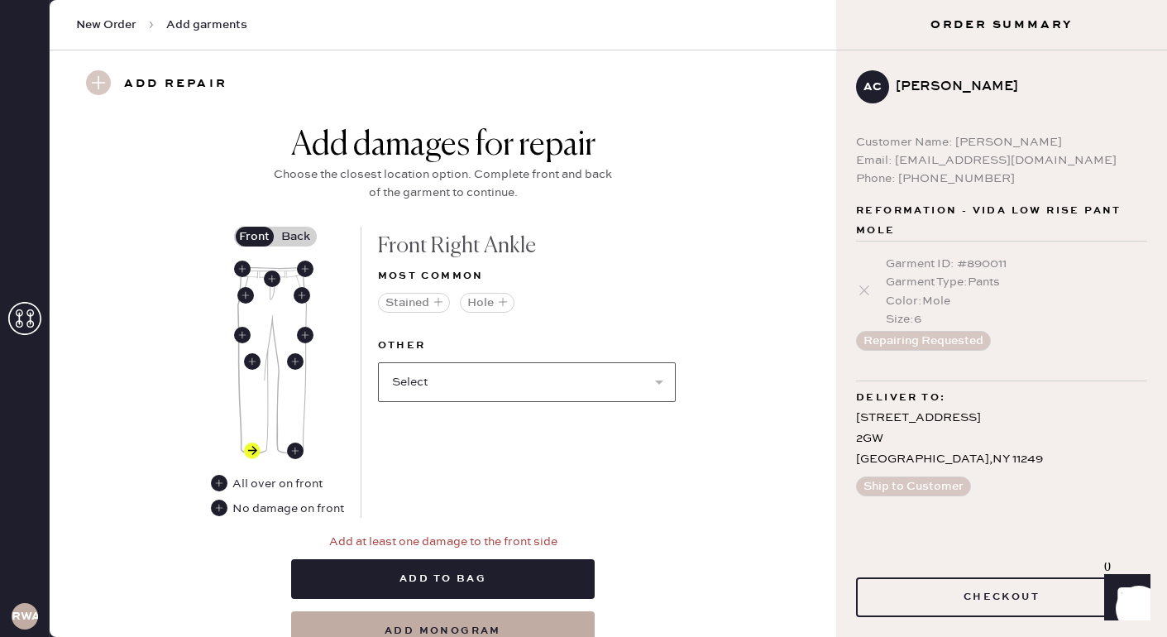
click at [535, 395] on select "Select Broken / Ripped Hem Broken Beads Broken Belt Loop Broken Button Broken E…" at bounding box center [527, 382] width 298 height 40
select select "1706"
click at [545, 381] on select "Select Broken Beads Broken Belt Loop Broken Button Broken Elastic Broken Hook &…" at bounding box center [527, 382] width 298 height 40
click at [296, 449] on use at bounding box center [295, 451] width 17 height 17
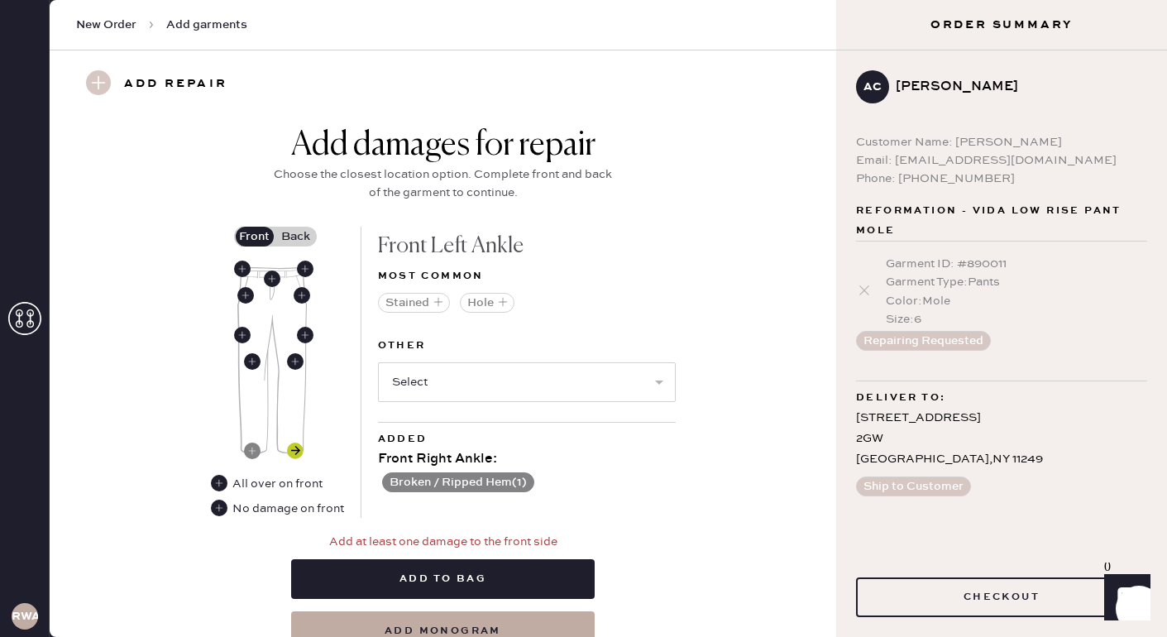
click at [297, 454] on use at bounding box center [295, 451] width 17 height 17
click at [427, 382] on select "Select Broken / Ripped Hem Broken Beads Broken Belt Loop Broken Button Broken E…" at bounding box center [527, 382] width 298 height 40
select select "1706"
select select
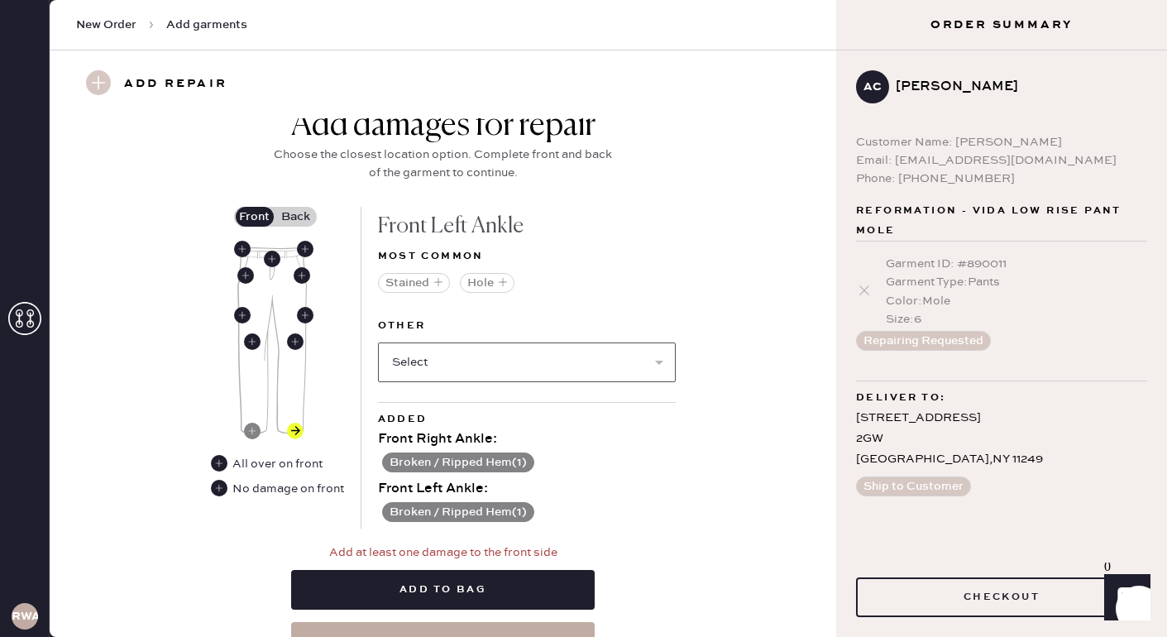
scroll to position [670, 0]
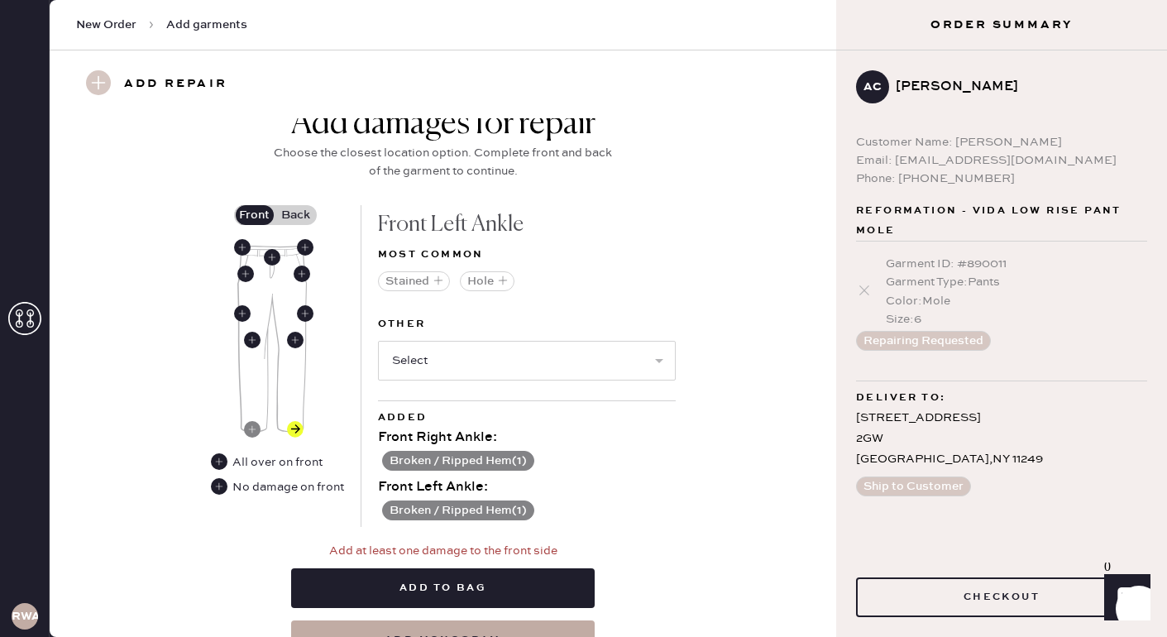
click at [287, 215] on label "Back" at bounding box center [295, 215] width 41 height 20
click at [296, 215] on input "Back" at bounding box center [296, 215] width 0 height 0
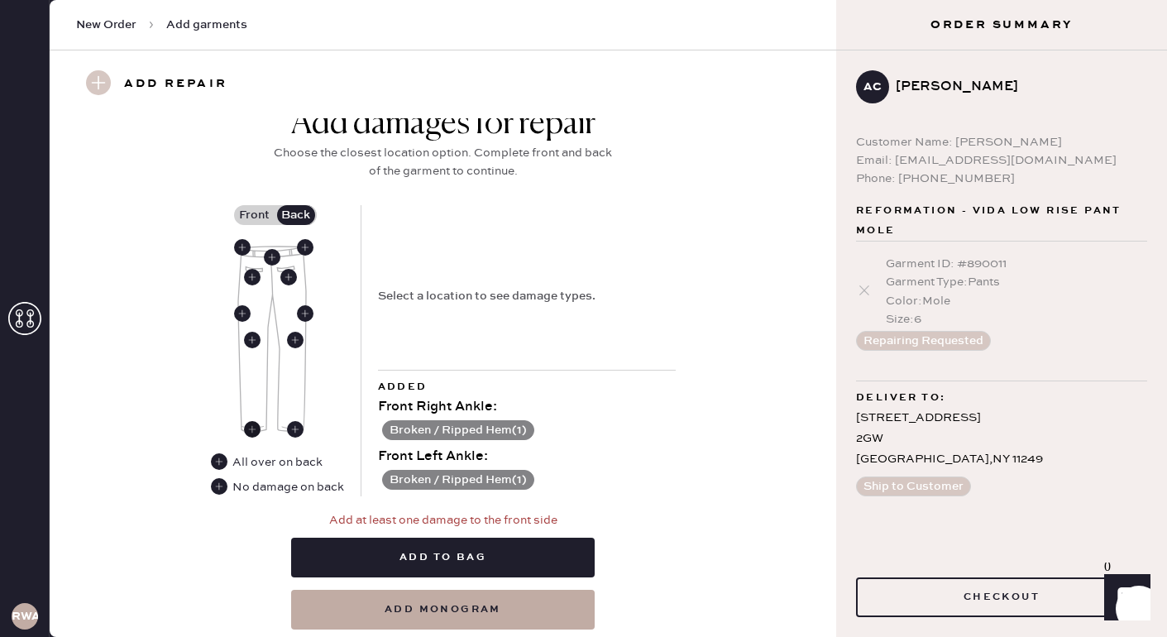
click at [251, 427] on use at bounding box center [252, 429] width 17 height 17
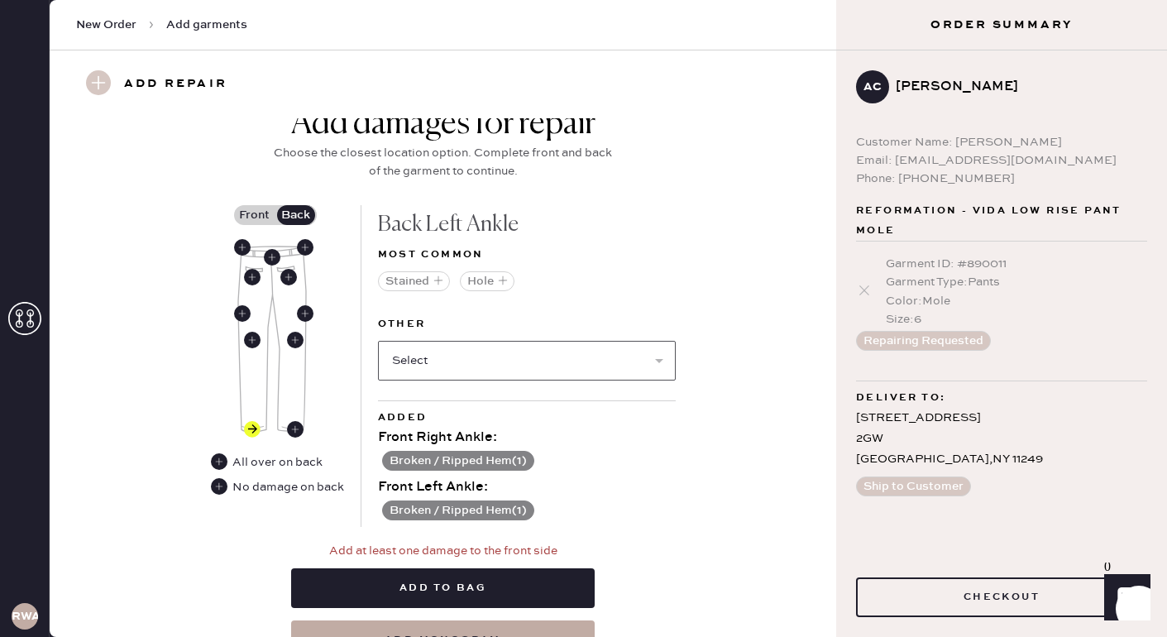
click at [462, 367] on select "Select Broken / Ripped Hem Broken Beads Broken Belt Loop Broken Button Broken E…" at bounding box center [527, 361] width 298 height 40
select select "1706"
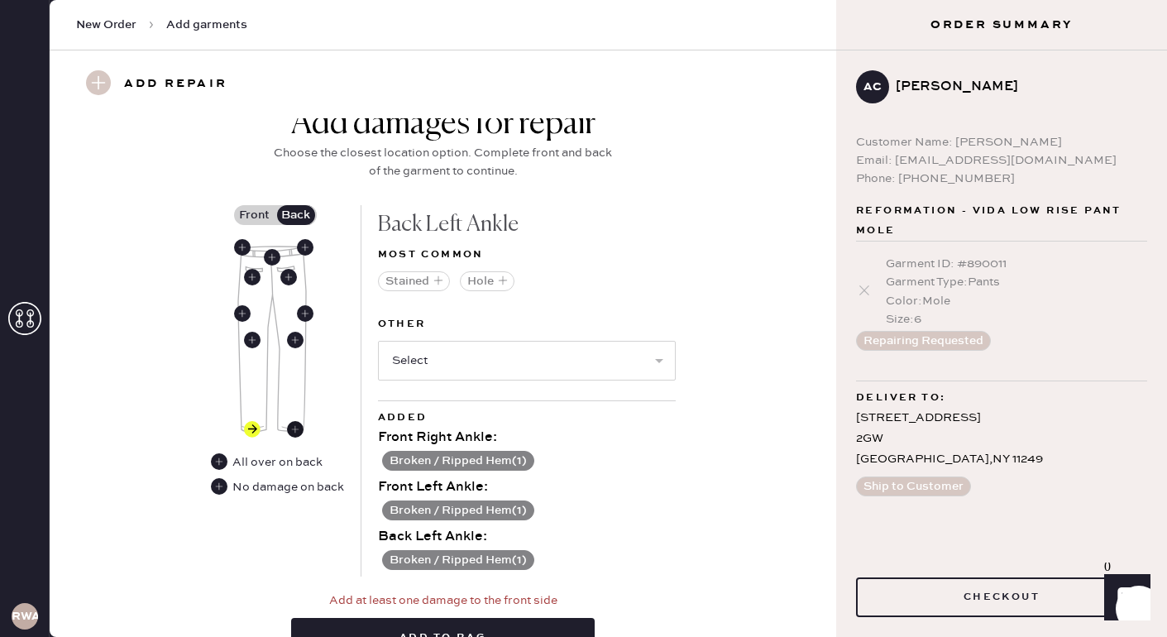
click at [295, 421] on use at bounding box center [295, 429] width 17 height 17
click at [605, 366] on select "Select Broken / Ripped Hem Broken Beads Broken Belt Loop Broken Button Broken E…" at bounding box center [527, 361] width 298 height 40
select select "1706"
select select
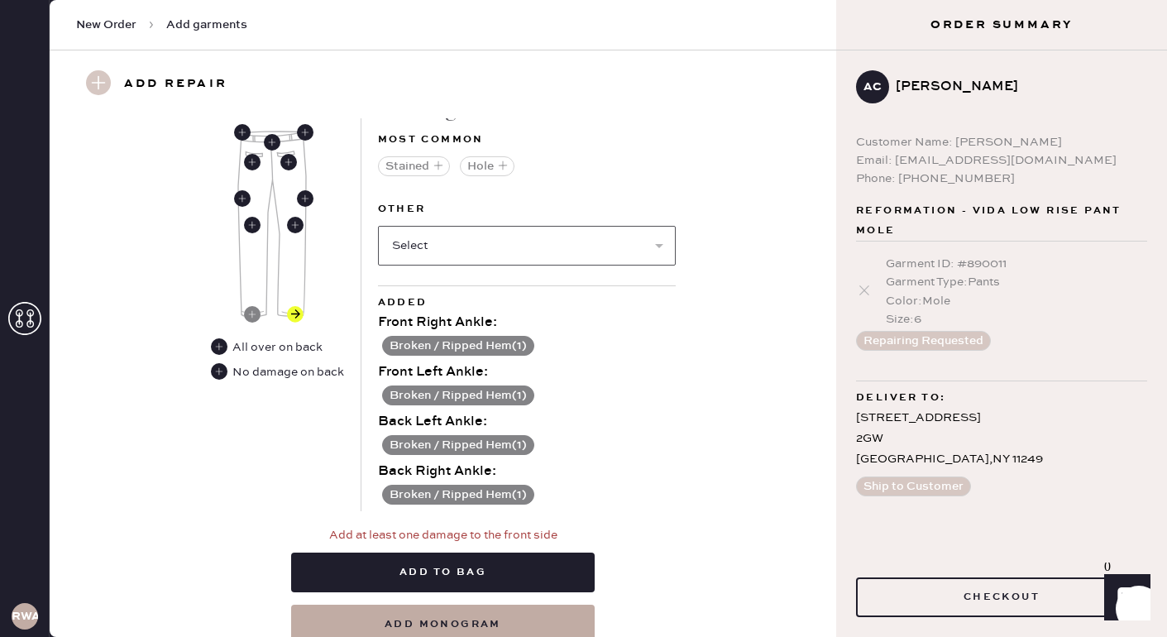
scroll to position [852, 0]
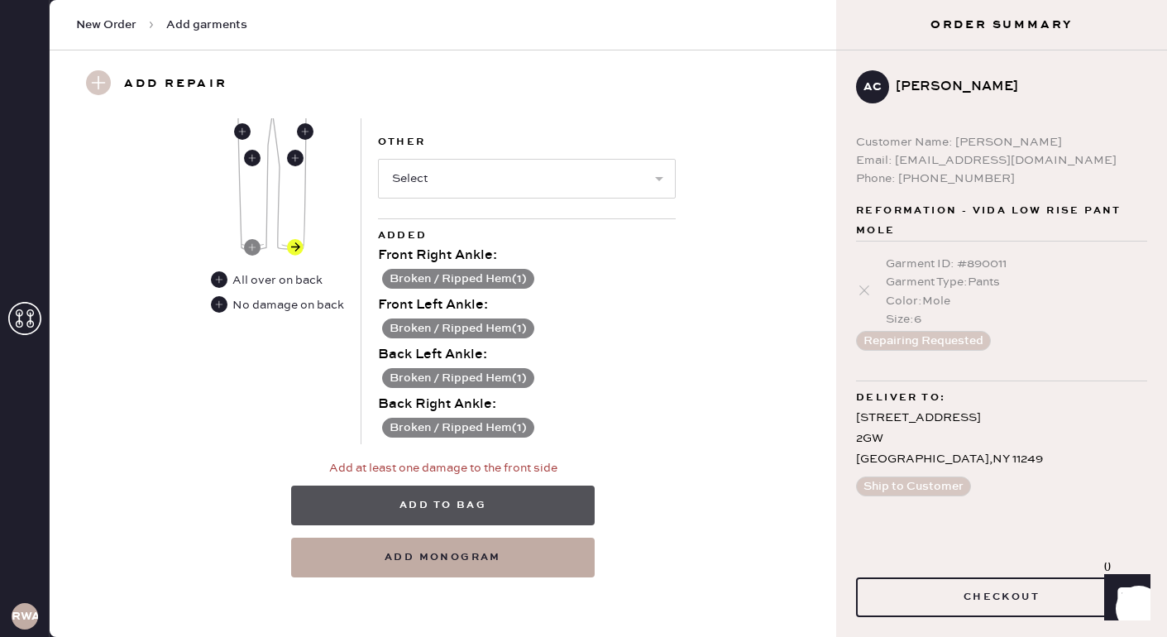
click at [424, 508] on button "Add to bag" at bounding box center [443, 506] width 304 height 40
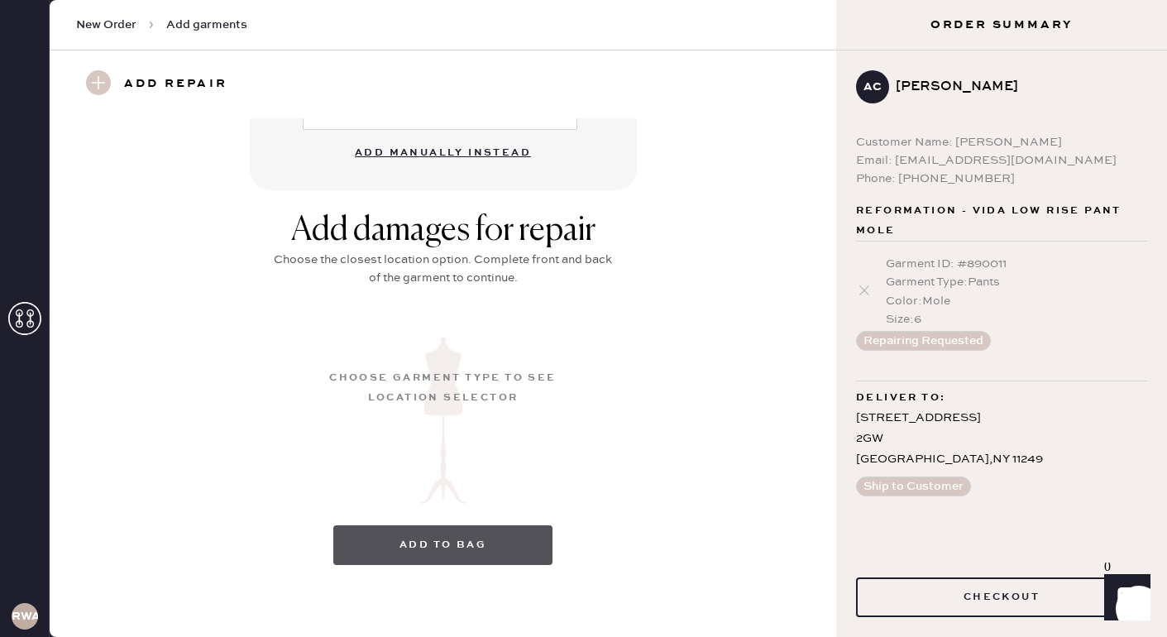
scroll to position [177, 0]
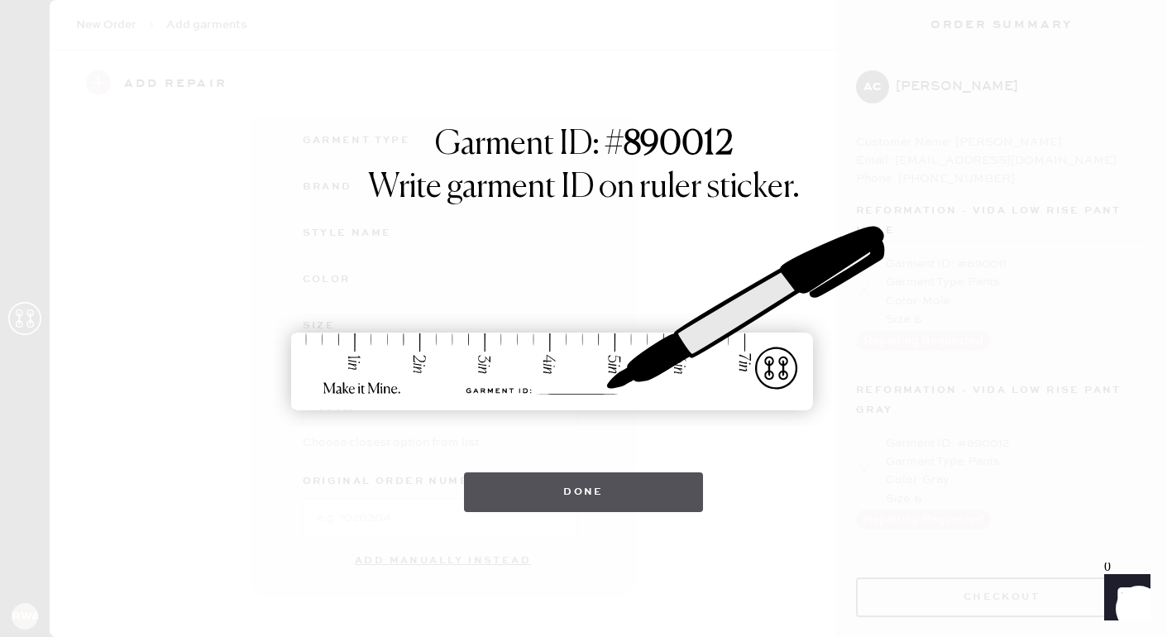
click at [496, 492] on button "Done" at bounding box center [583, 492] width 239 height 40
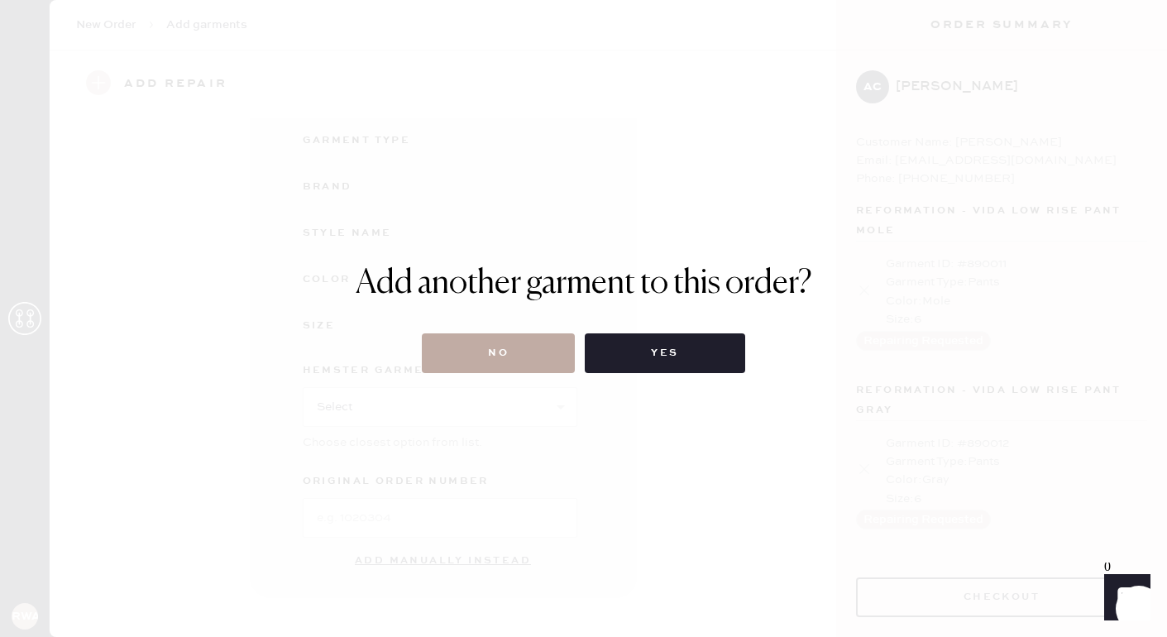
click at [521, 349] on button "No" at bounding box center [498, 353] width 153 height 40
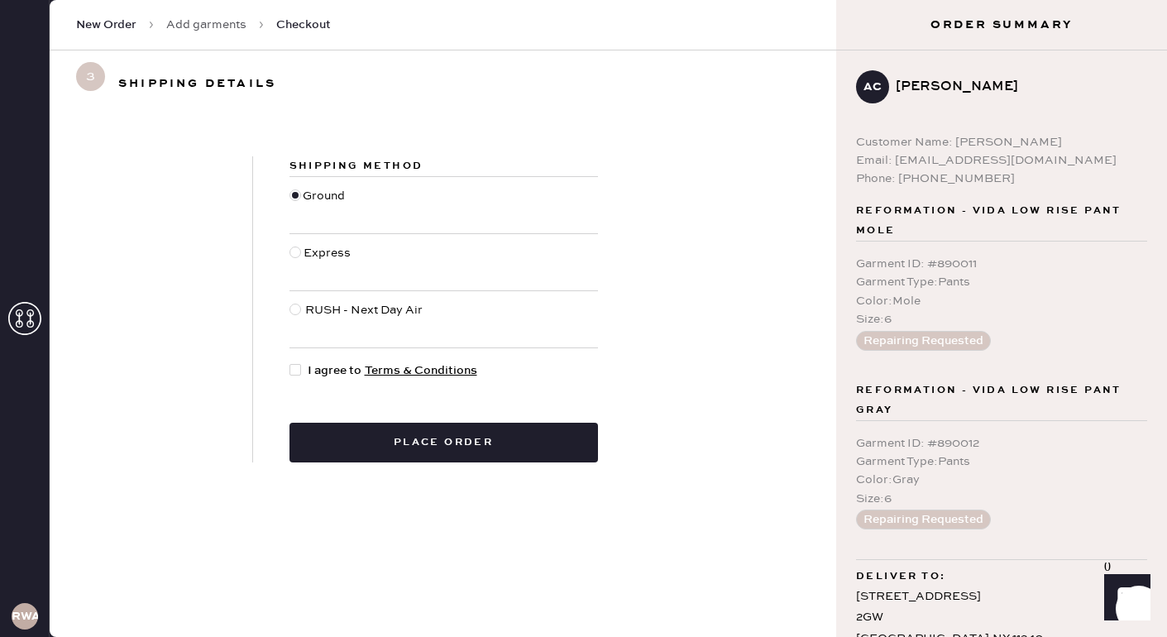
click at [303, 366] on div at bounding box center [299, 370] width 18 height 18
click at [290, 362] on input "I agree to Terms & Conditions" at bounding box center [290, 361] width 1 height 1
checkbox input "true"
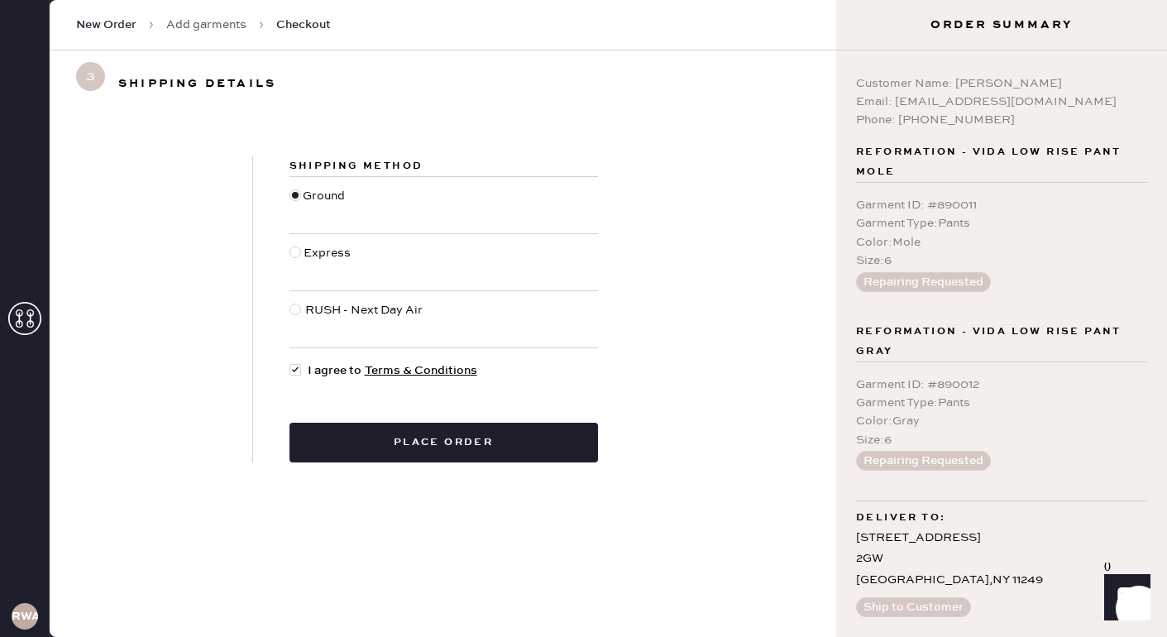
scroll to position [59, 0]
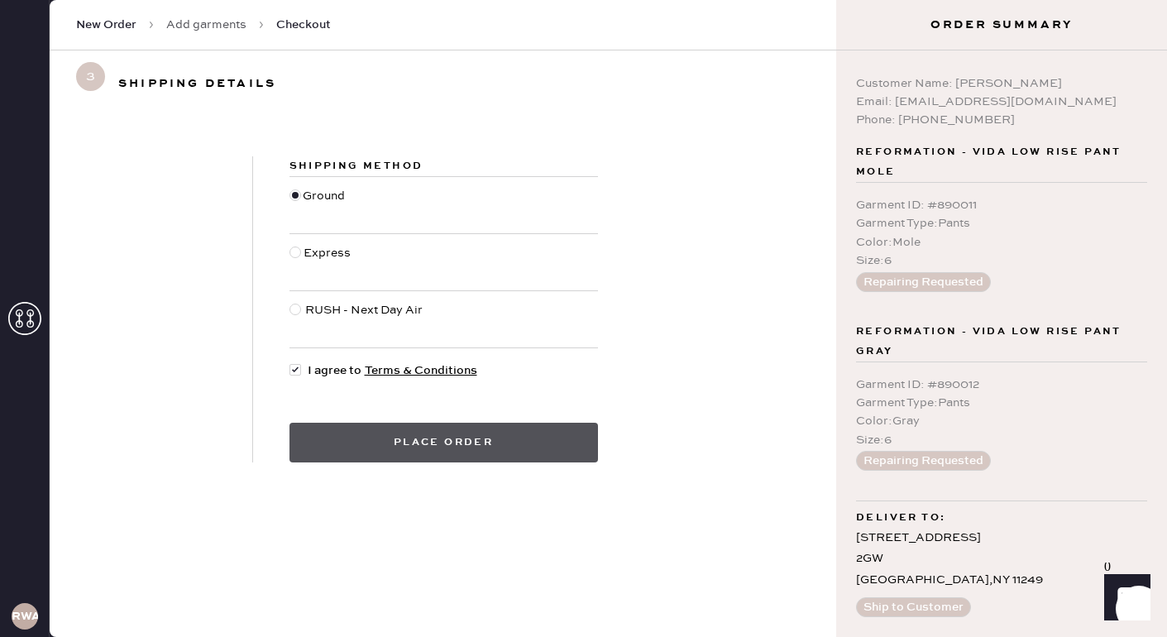
click at [454, 430] on button "Place order" at bounding box center [444, 443] width 309 height 40
